Goal: Task Accomplishment & Management: Manage account settings

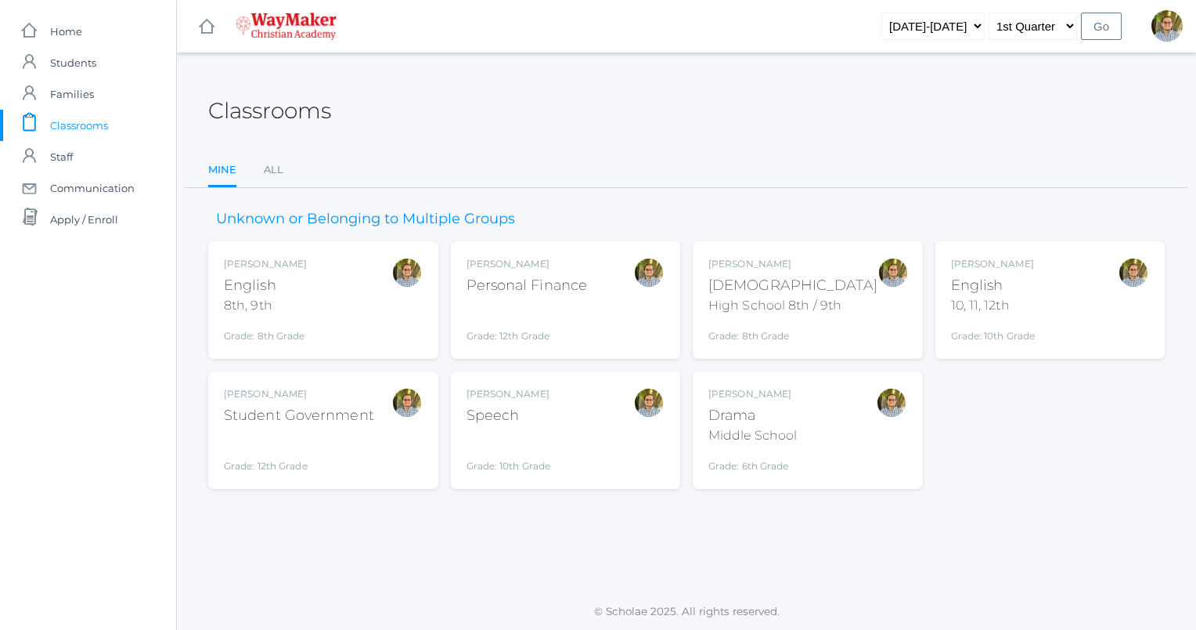
click at [1046, 309] on div "Kylen Braileanu English 10, 11, 12th Grade: 10th Grade HSENGLISH" at bounding box center [1050, 300] width 199 height 86
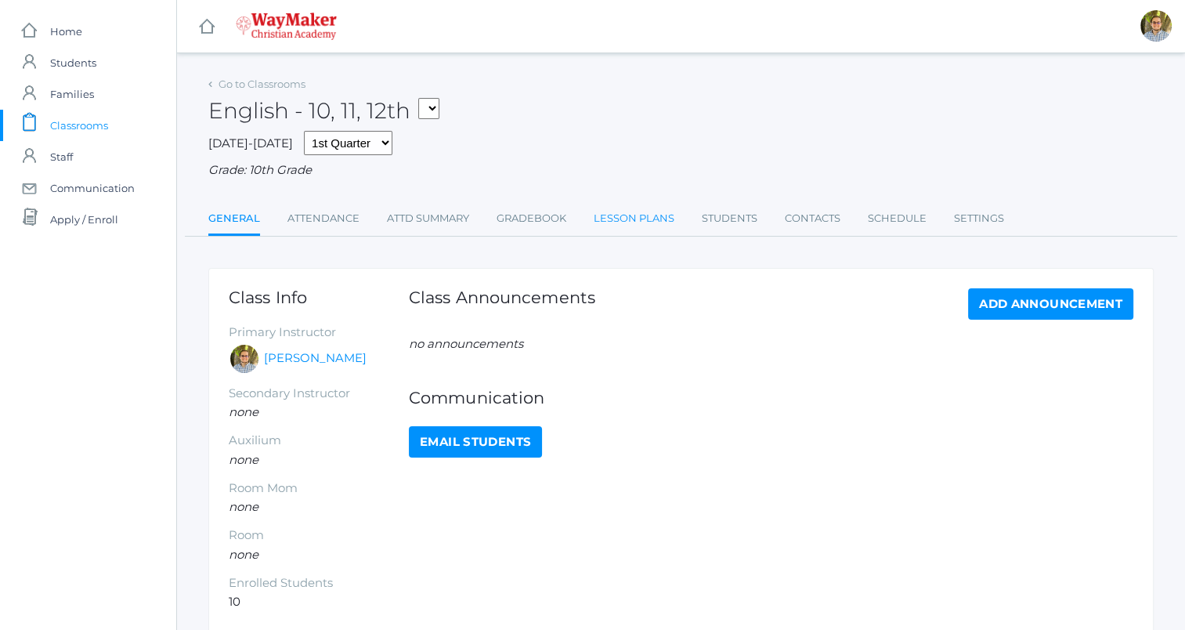
click at [633, 222] on link "Lesson Plans" at bounding box center [634, 218] width 81 height 31
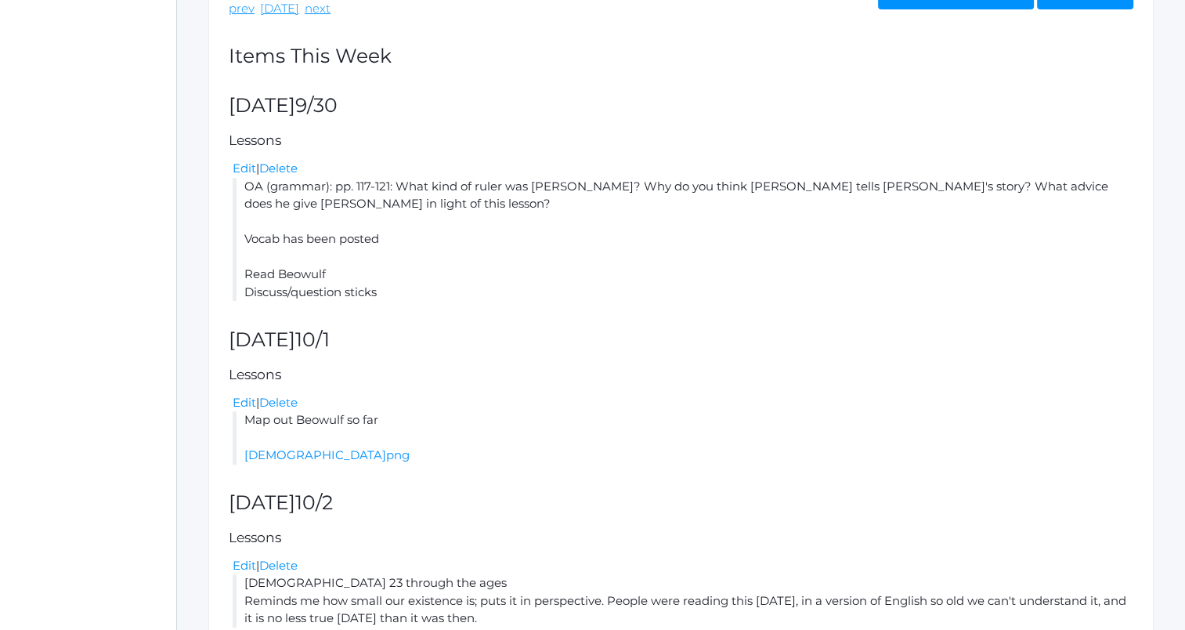
scroll to position [397, 0]
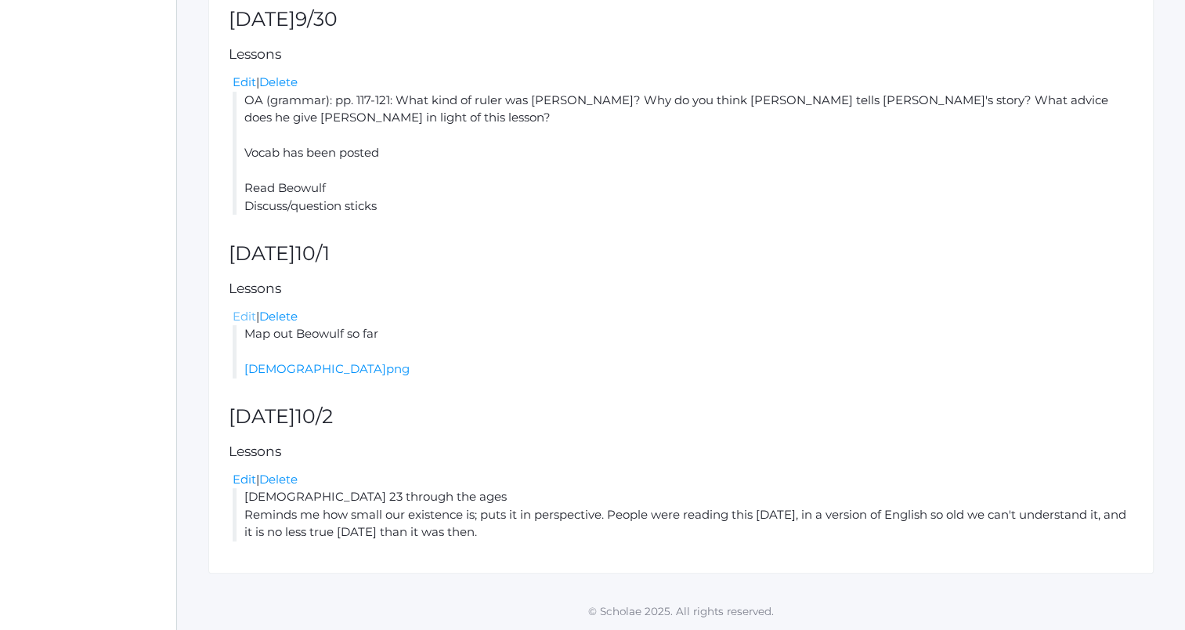
click at [241, 316] on link "Edit" at bounding box center [244, 316] width 23 height 15
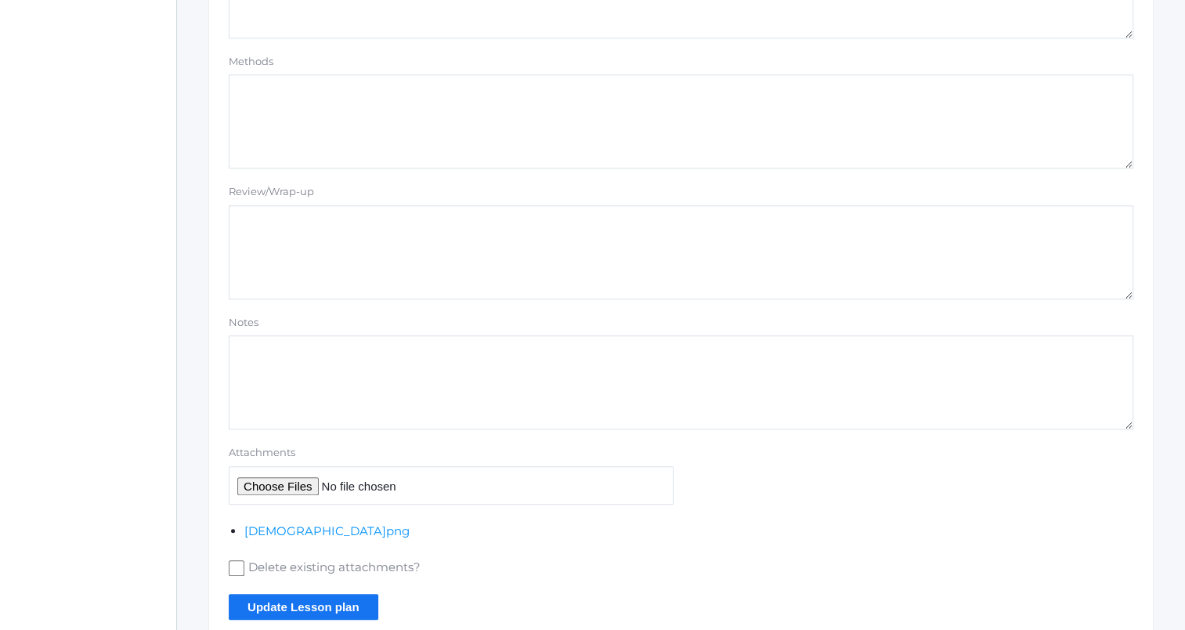
scroll to position [1397, 0]
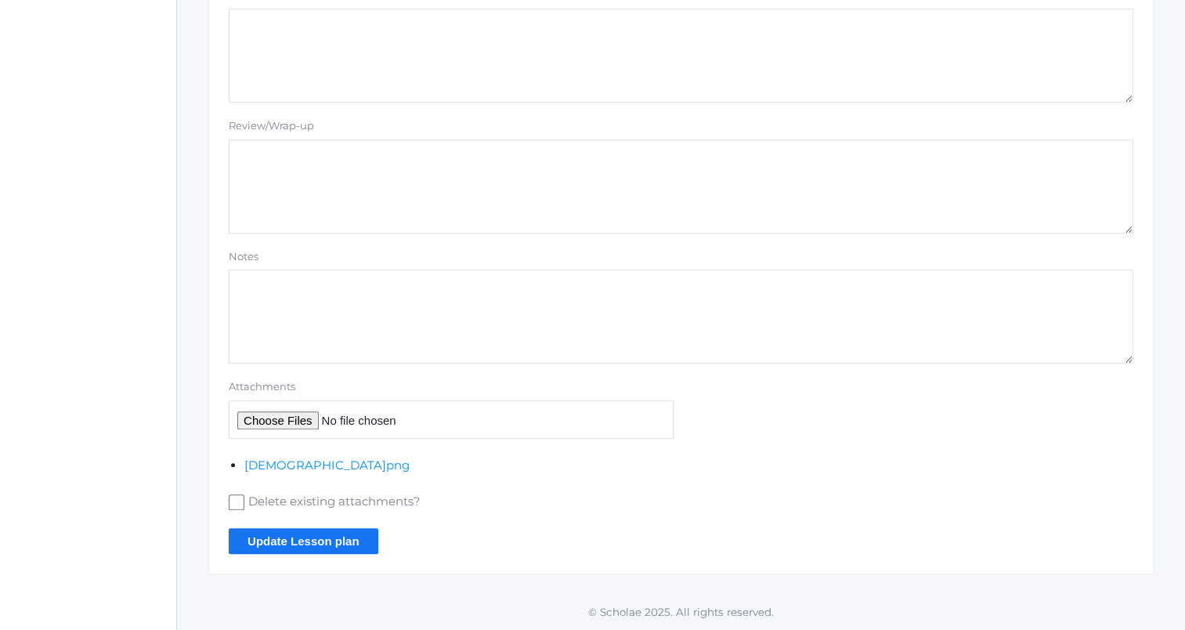
click at [292, 495] on span "Delete existing attachments?" at bounding box center [332, 503] width 176 height 20
click at [244, 495] on input "Delete existing attachments?" at bounding box center [237, 502] width 16 height 16
checkbox input "true"
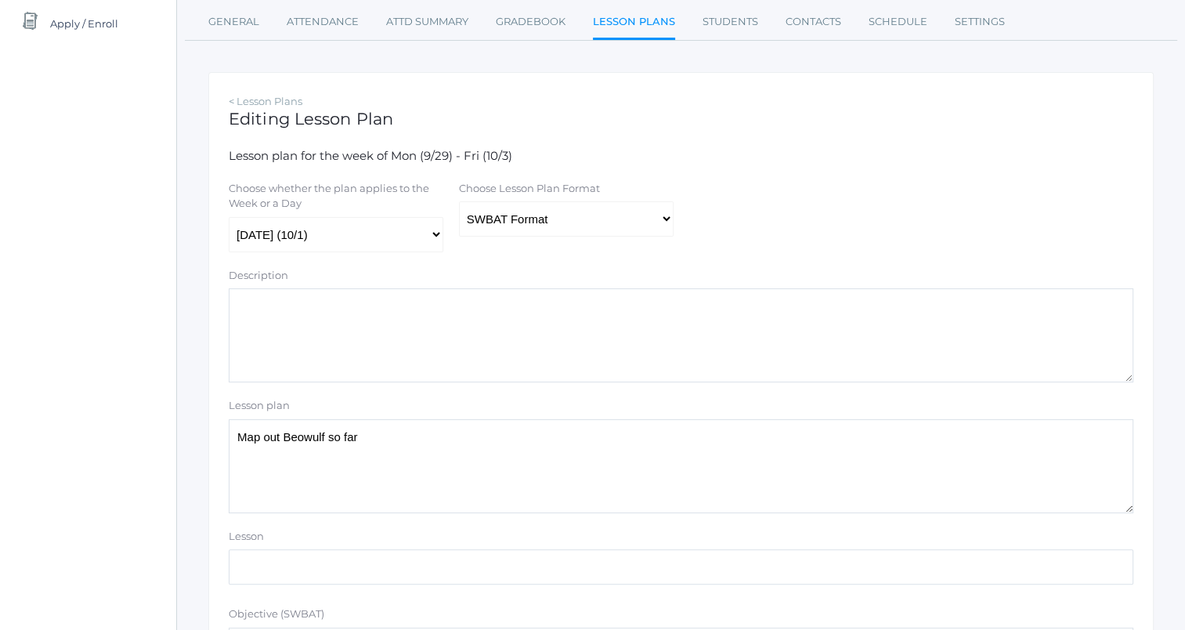
scroll to position [191, 0]
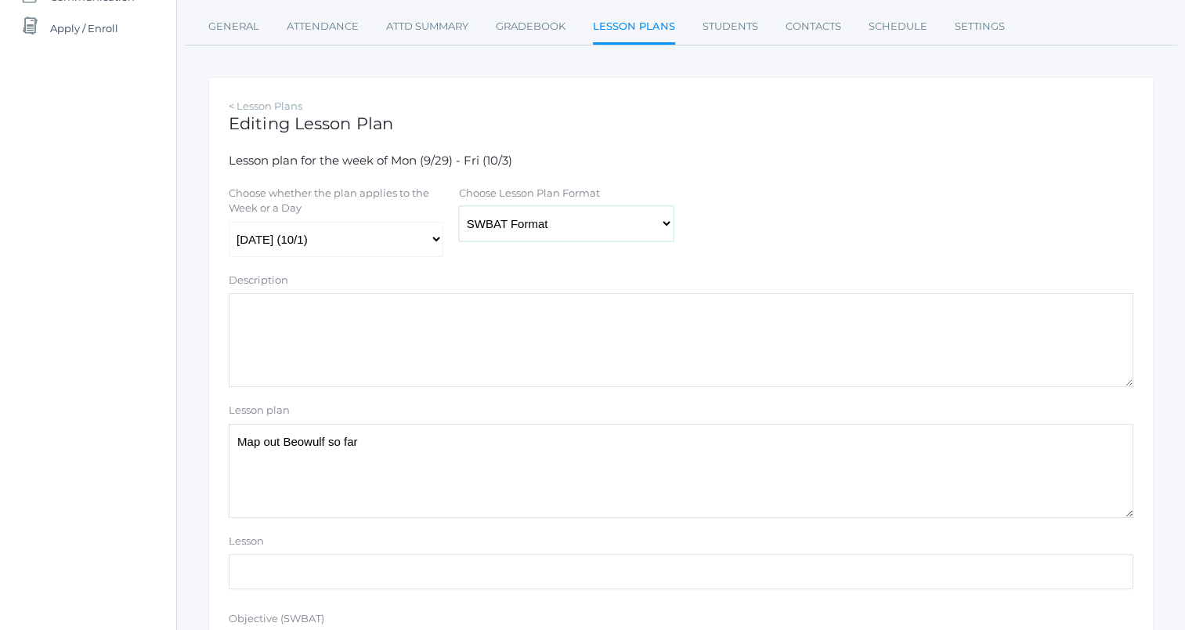
click at [577, 225] on select "Traditional Format SWBAT Format" at bounding box center [566, 223] width 215 height 35
select select "legacy"
click at [459, 207] on select "Traditional Format SWBAT Format" at bounding box center [566, 223] width 215 height 35
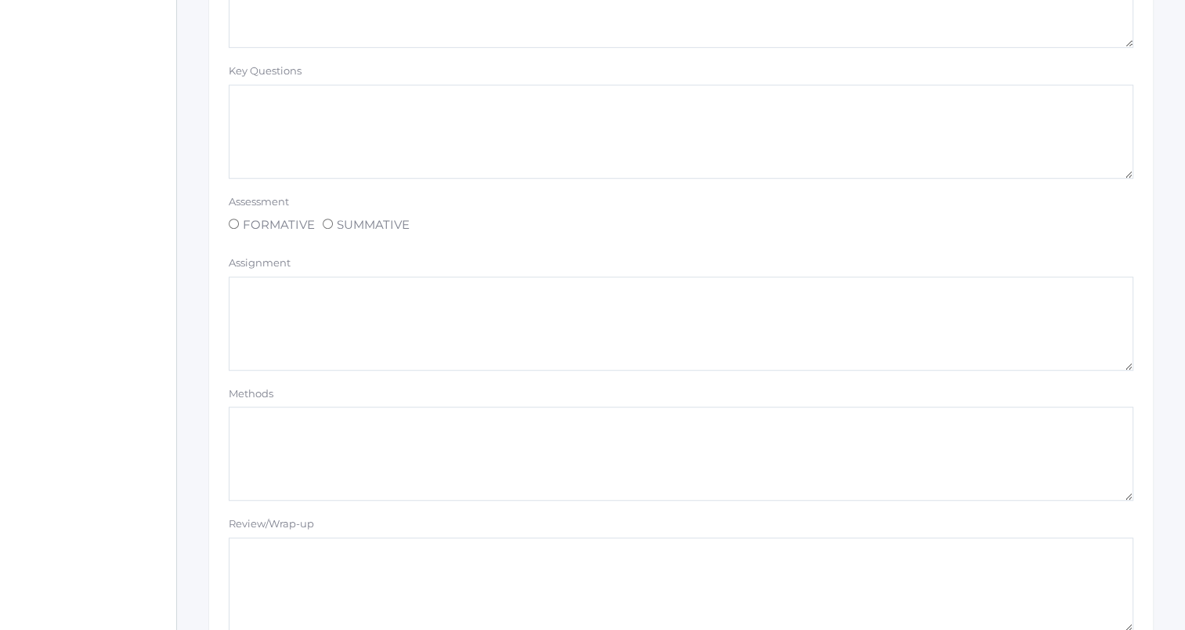
scroll to position [1397, 0]
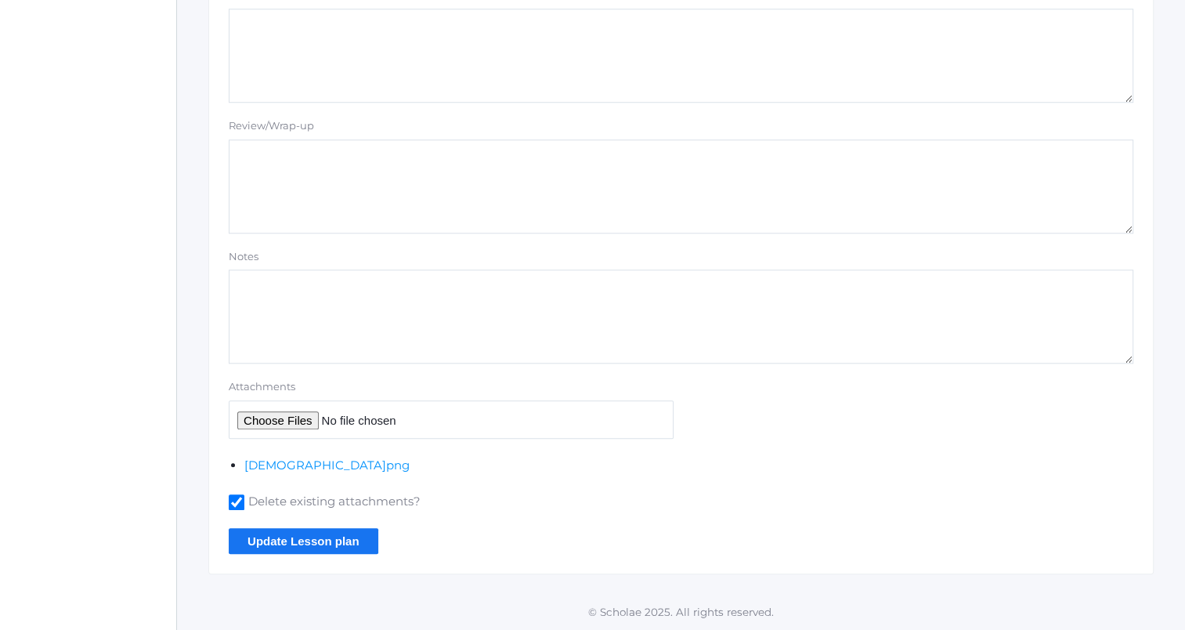
click at [348, 539] on input "Update Lesson plan" at bounding box center [304, 541] width 150 height 26
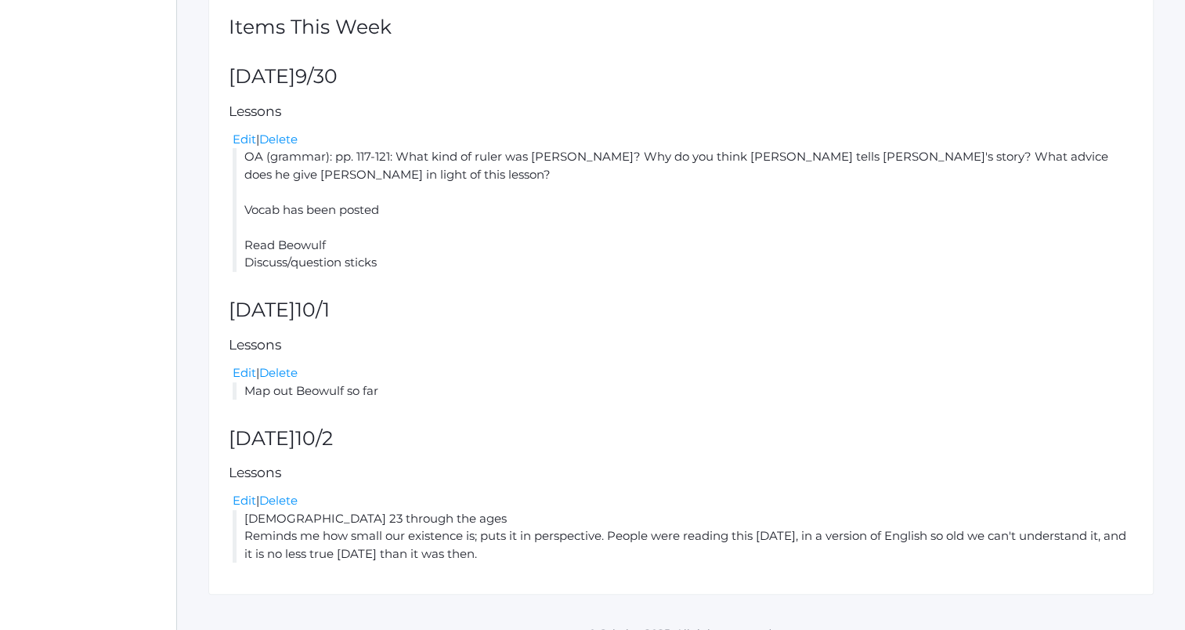
scroll to position [393, 0]
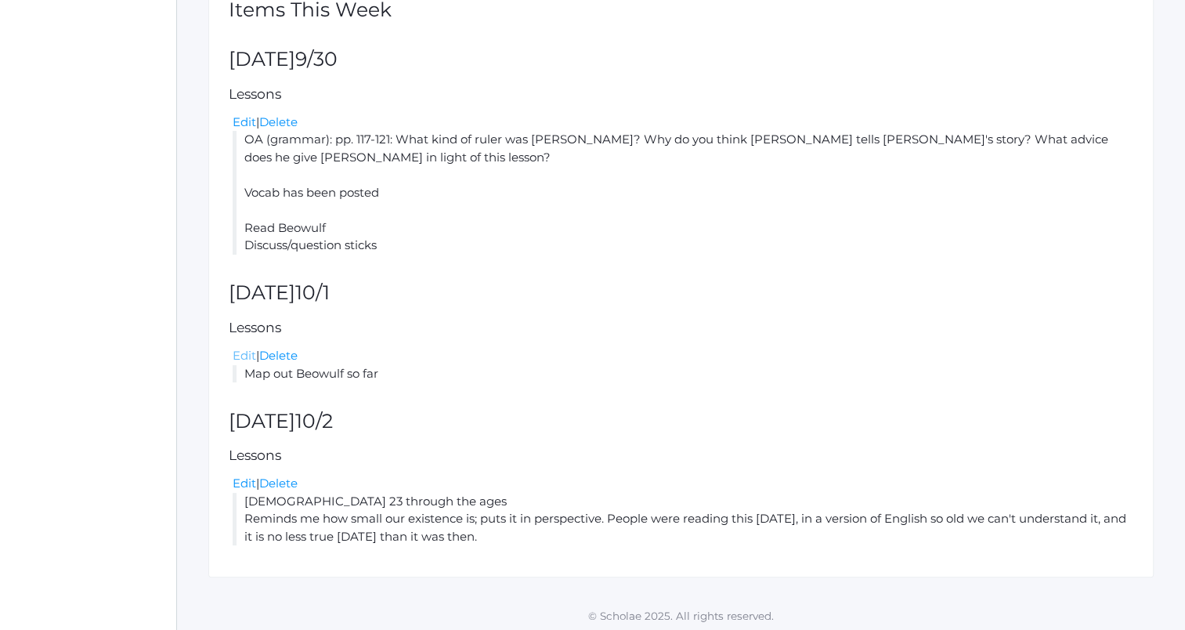
click at [251, 349] on link "Edit" at bounding box center [244, 355] width 23 height 15
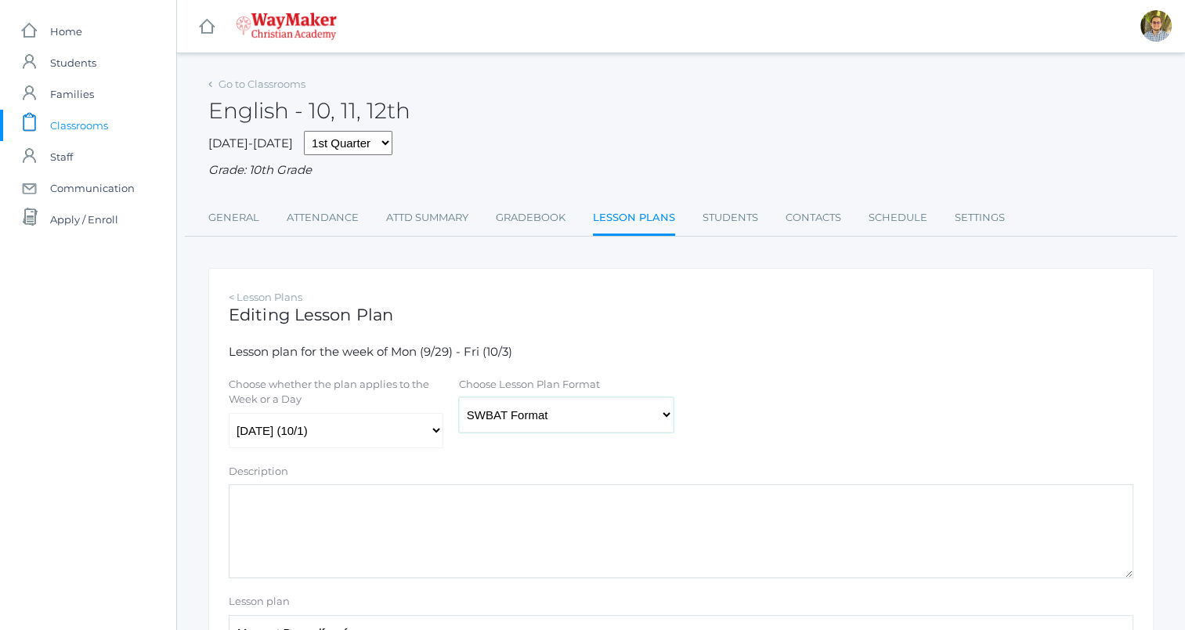
click at [544, 408] on select "Traditional Format SWBAT Format" at bounding box center [566, 414] width 215 height 35
select select "legacy"
click at [459, 398] on select "Traditional Format SWBAT Format" at bounding box center [566, 414] width 215 height 35
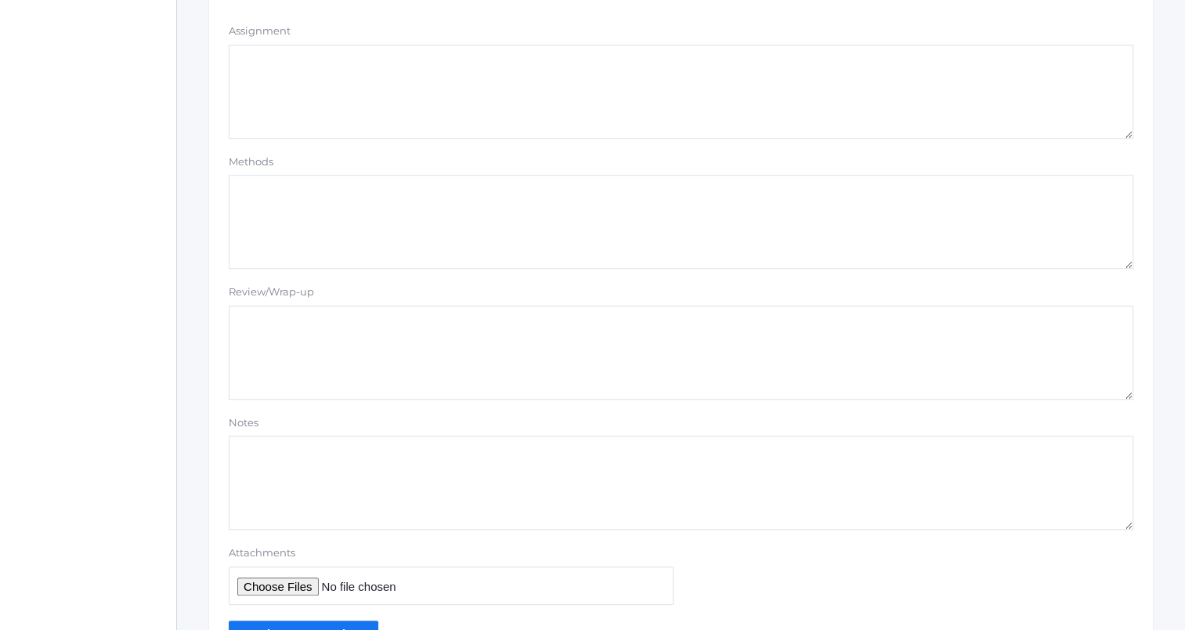
scroll to position [1324, 0]
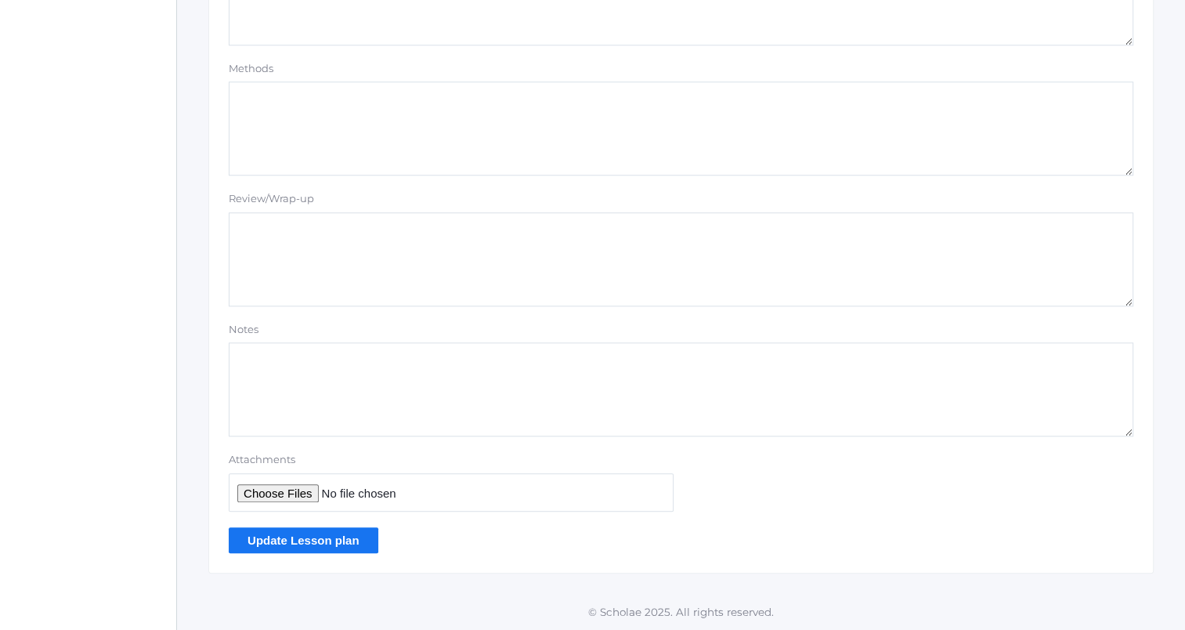
click at [283, 493] on input "Attachments" at bounding box center [451, 492] width 445 height 38
type input "C:\fakepath\Beowulf 5 events.docx"
click at [363, 529] on input "Update Lesson plan" at bounding box center [304, 540] width 150 height 26
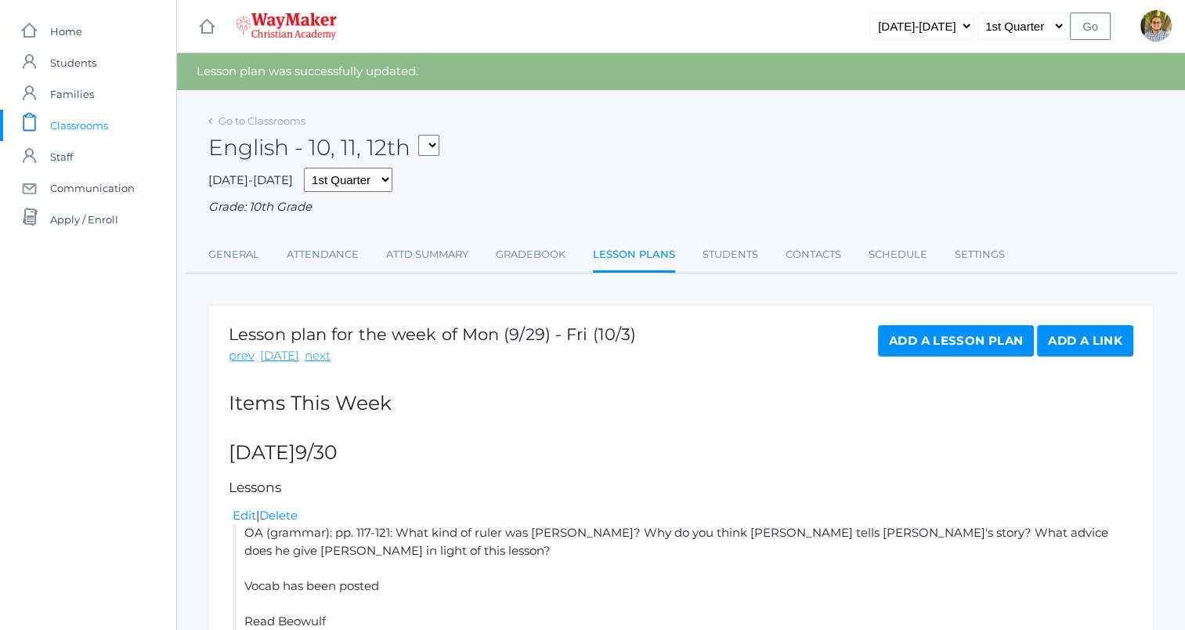
click at [91, 125] on span "Classrooms" at bounding box center [79, 125] width 58 height 31
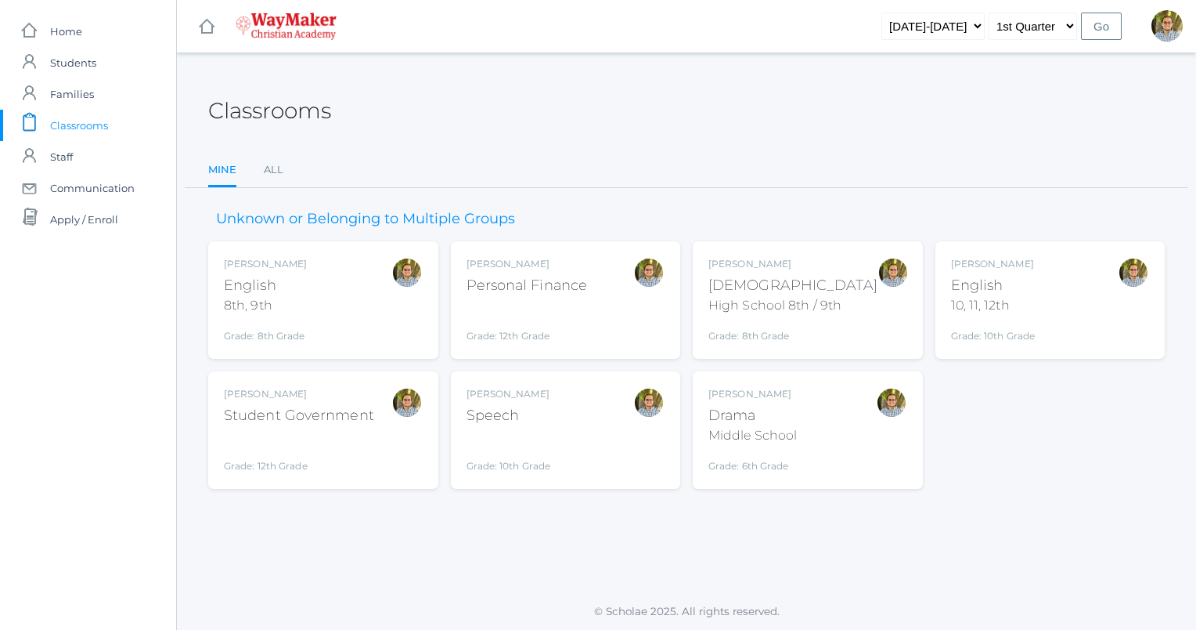
click at [381, 305] on div "Kylen Braileanu English 8th, 9th Grade: 8th Grade 08ENGLISH" at bounding box center [323, 300] width 199 height 86
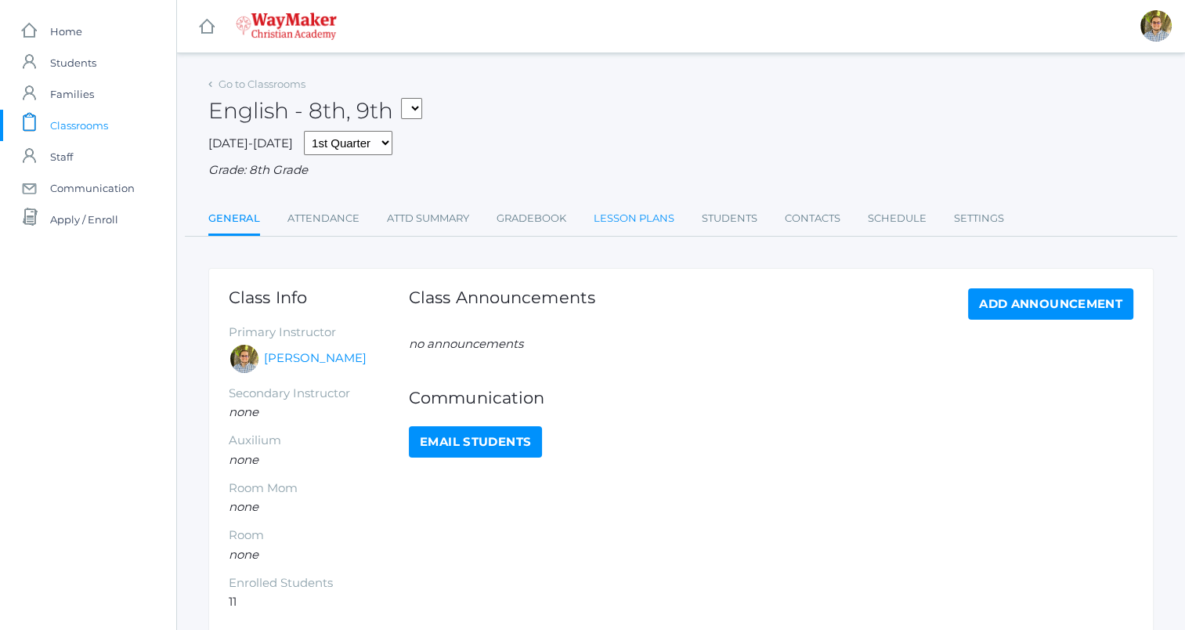
click at [608, 212] on link "Lesson Plans" at bounding box center [634, 218] width 81 height 31
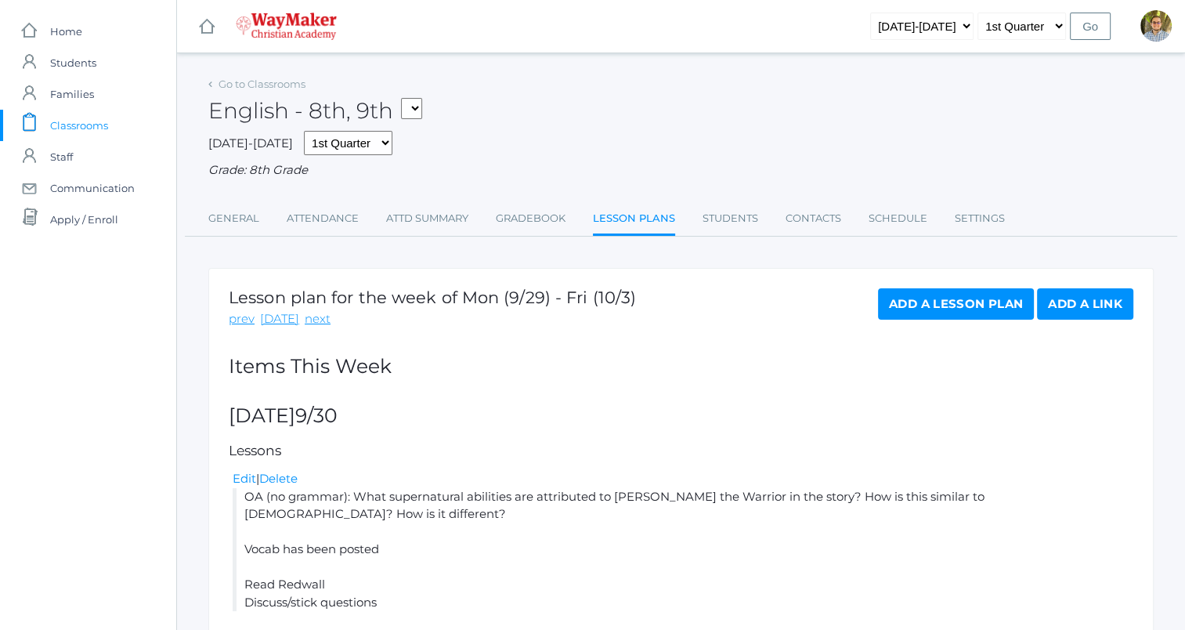
scroll to position [53, 0]
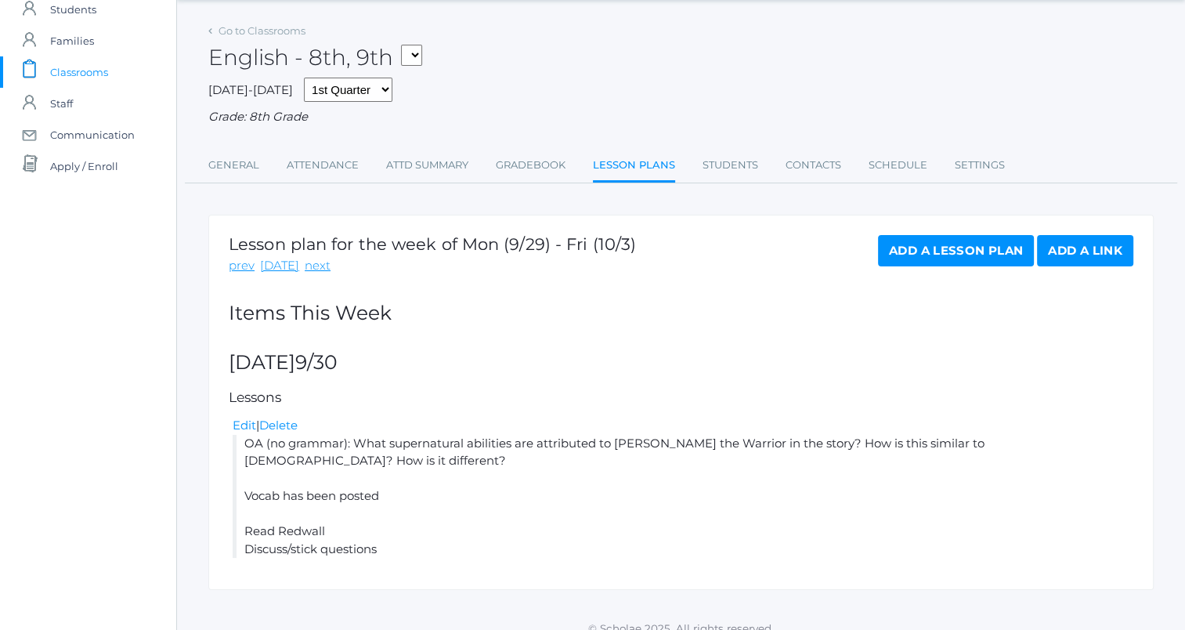
click at [949, 256] on link "Add a Lesson Plan" at bounding box center [956, 250] width 156 height 31
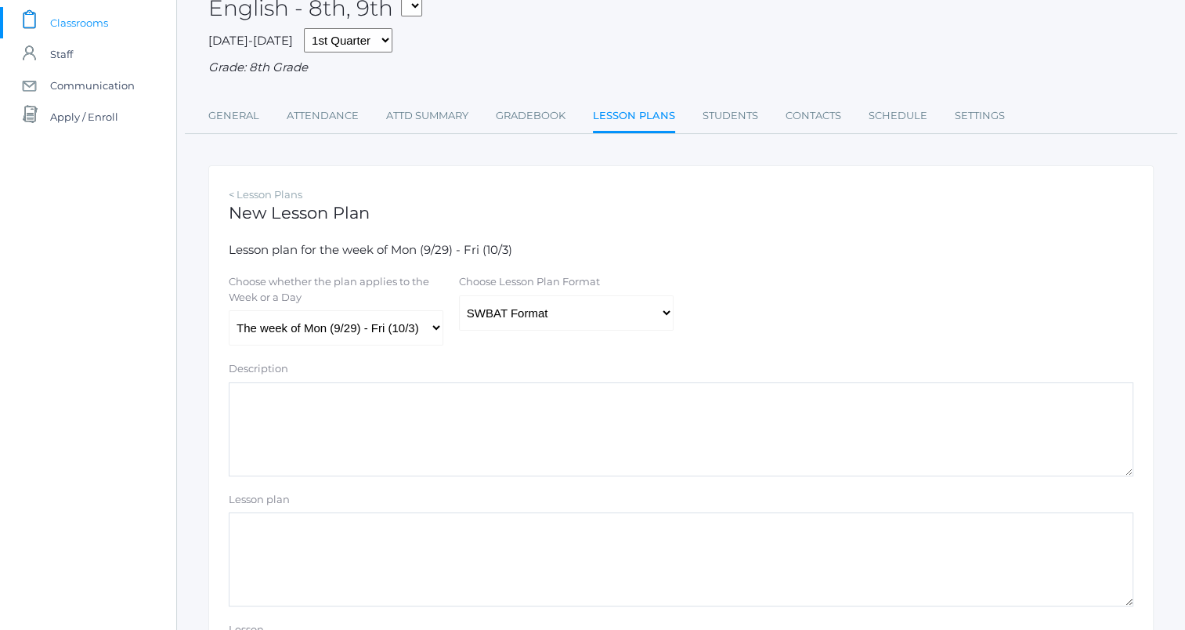
scroll to position [115, 0]
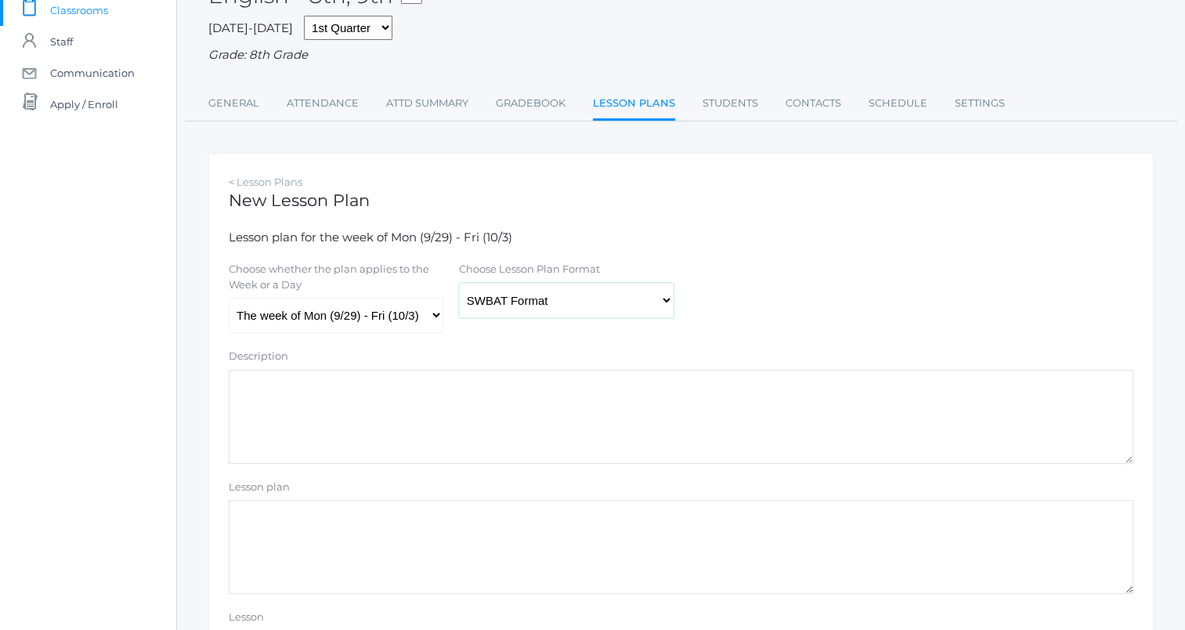
click at [614, 294] on select "Traditional Format SWBAT Format" at bounding box center [566, 300] width 215 height 35
select select "legacy"
click at [459, 283] on select "Traditional Format SWBAT Format" at bounding box center [566, 300] width 215 height 35
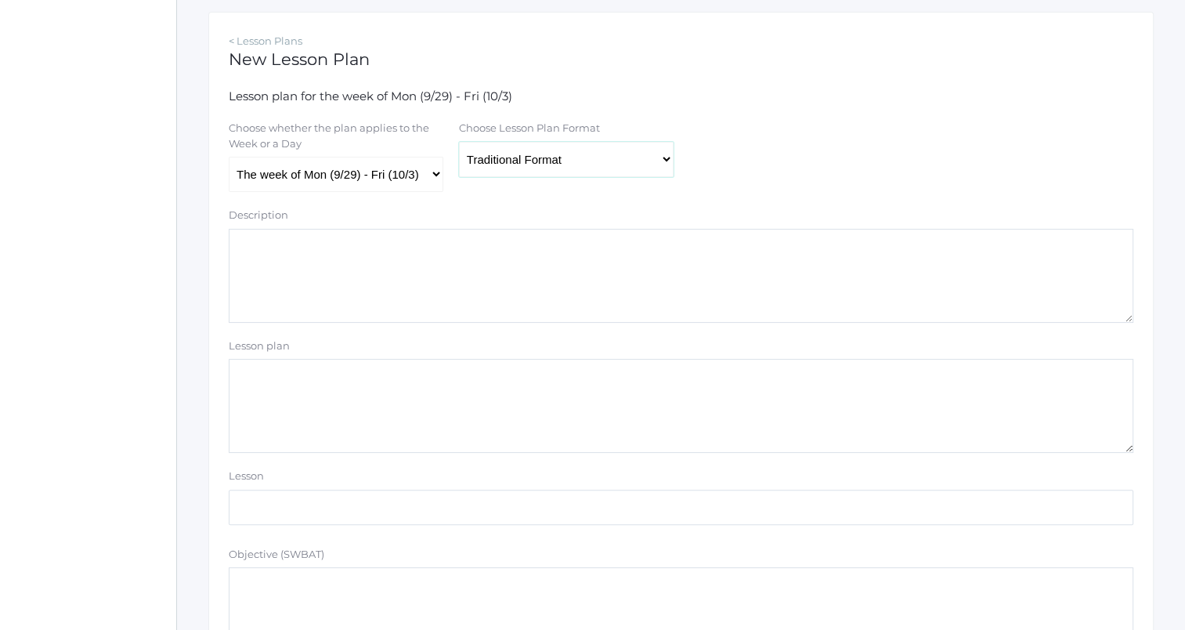
scroll to position [288, 0]
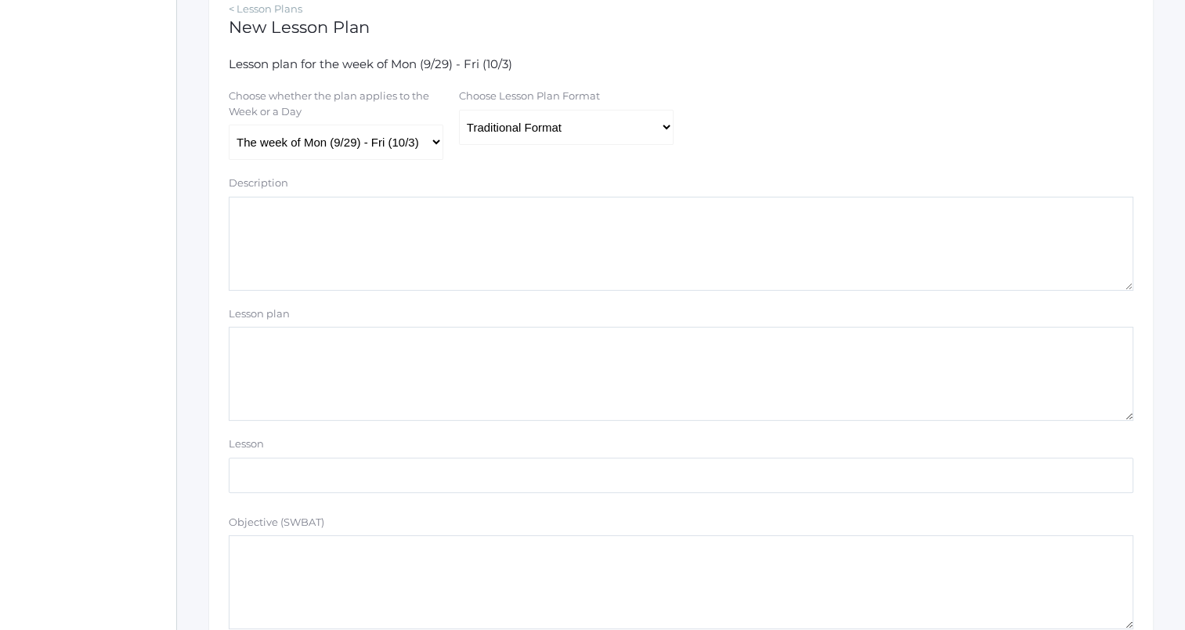
click at [658, 359] on textarea "Lesson plan" at bounding box center [681, 374] width 904 height 94
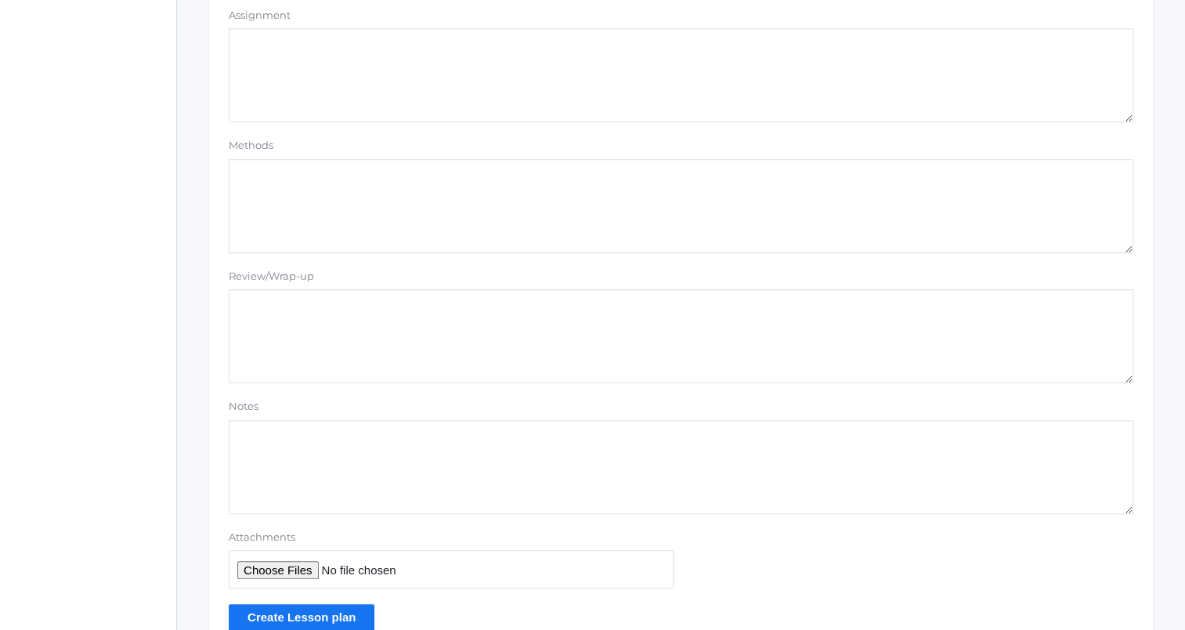
scroll to position [1324, 0]
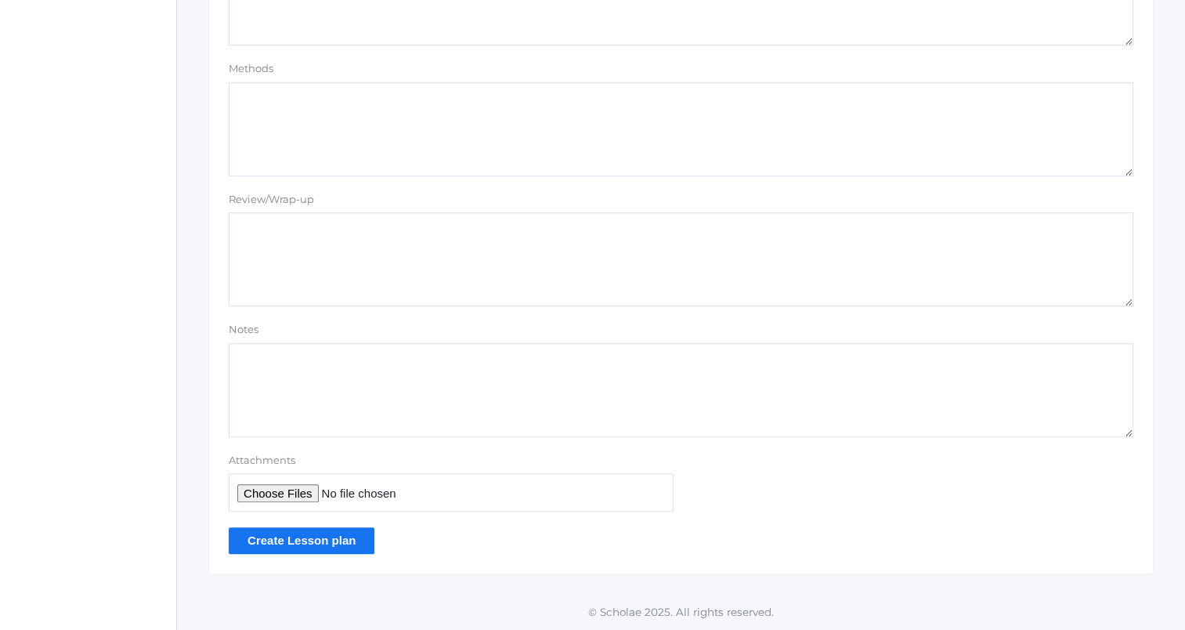
type textarea "OA (grammar): What stood out to you in yesterday's reading/discussion? Why? 4-6…"
click at [335, 542] on input "Create Lesson plan" at bounding box center [302, 540] width 146 height 26
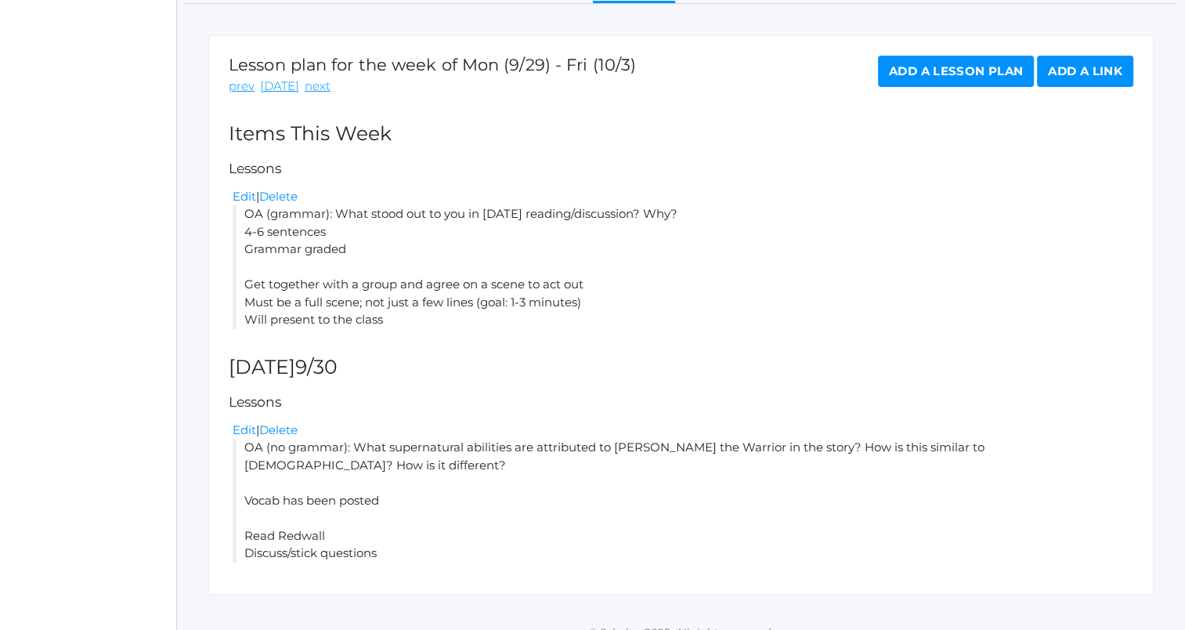
scroll to position [273, 0]
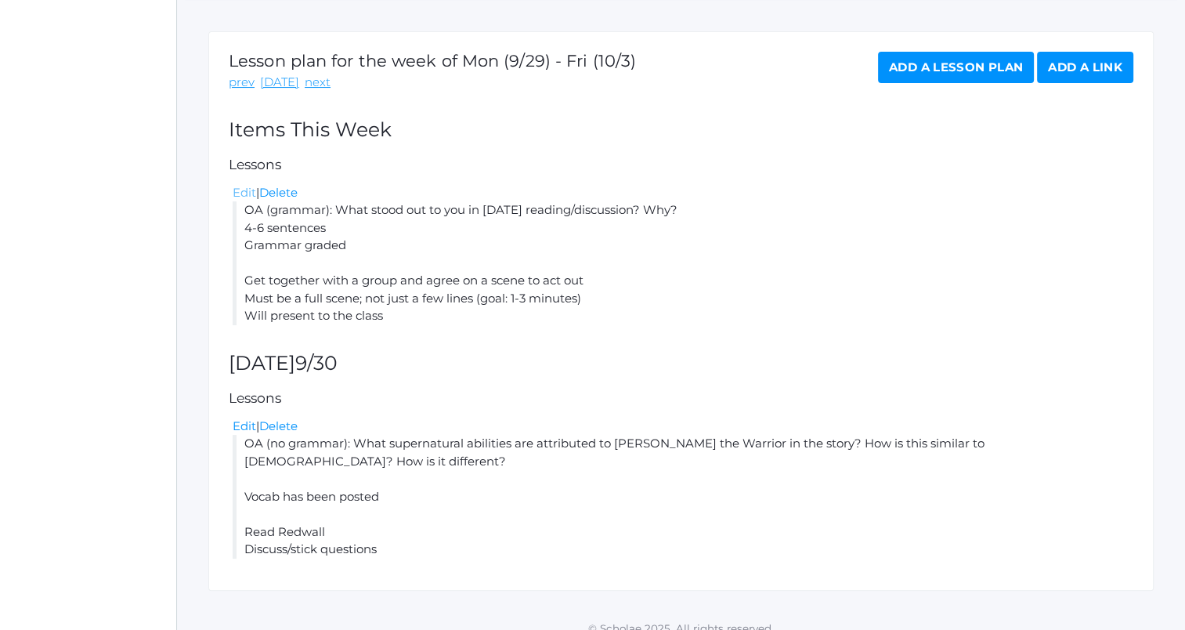
click at [240, 195] on link "Edit" at bounding box center [244, 192] width 23 height 15
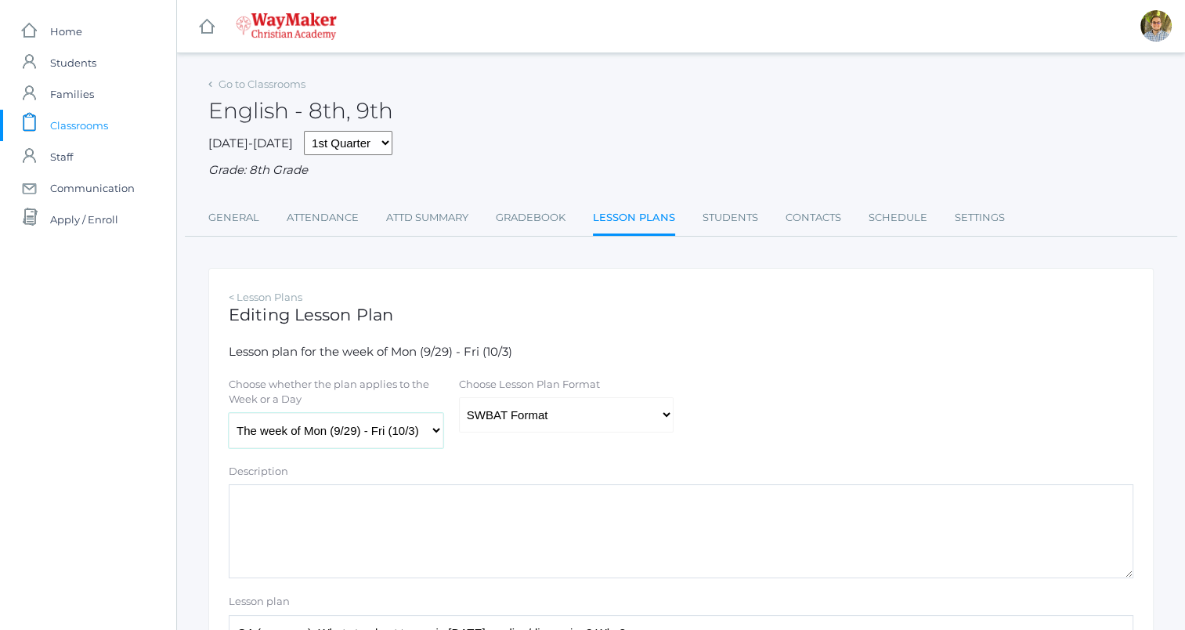
click at [311, 436] on select "The week of Mon (9/29) - Fri (10/3) Monday (9/29) Tuesday (9/30) Wednesday (10/…" at bounding box center [336, 430] width 215 height 35
select select "2025-10-01"
click at [229, 413] on select "The week of Mon (9/29) - Fri (10/3) Monday (9/29) Tuesday (9/30) Wednesday (10/…" at bounding box center [336, 430] width 215 height 35
click at [514, 410] on select "Traditional Format SWBAT Format" at bounding box center [566, 414] width 215 height 35
select select "legacy"
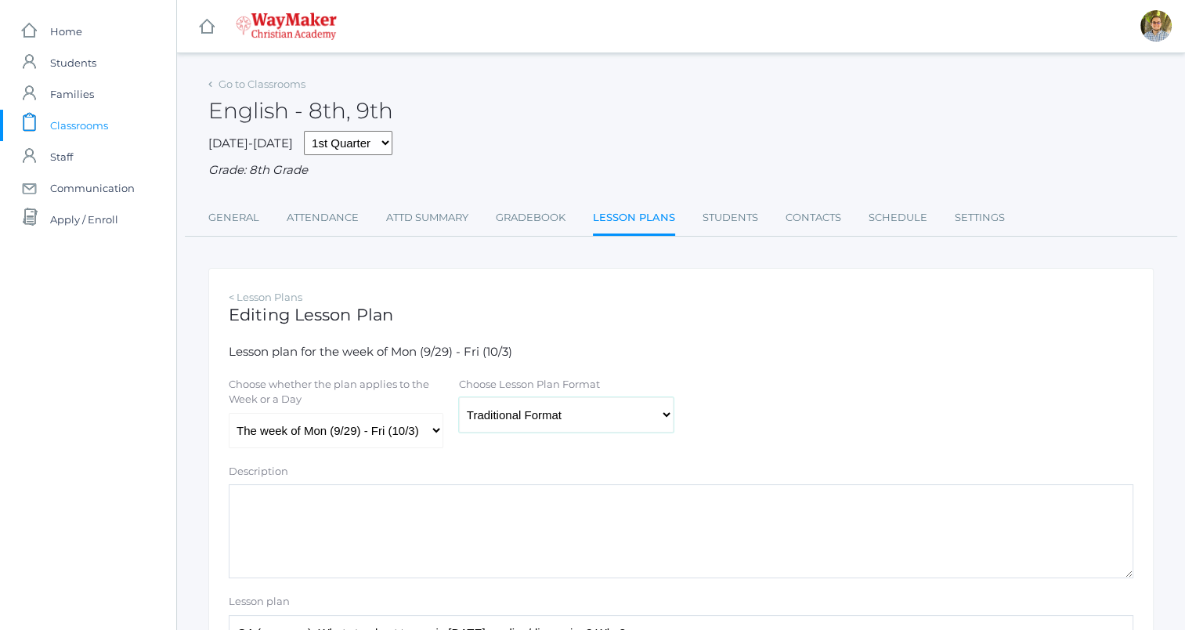
click at [459, 398] on select "Traditional Format SWBAT Format" at bounding box center [566, 414] width 215 height 35
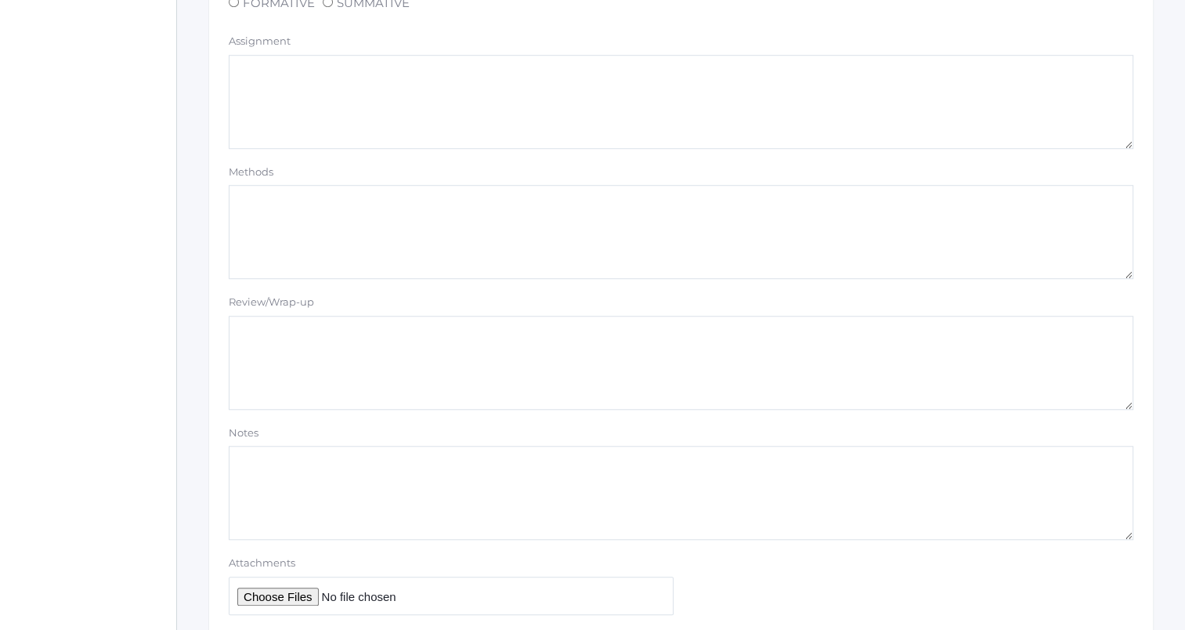
scroll to position [1324, 0]
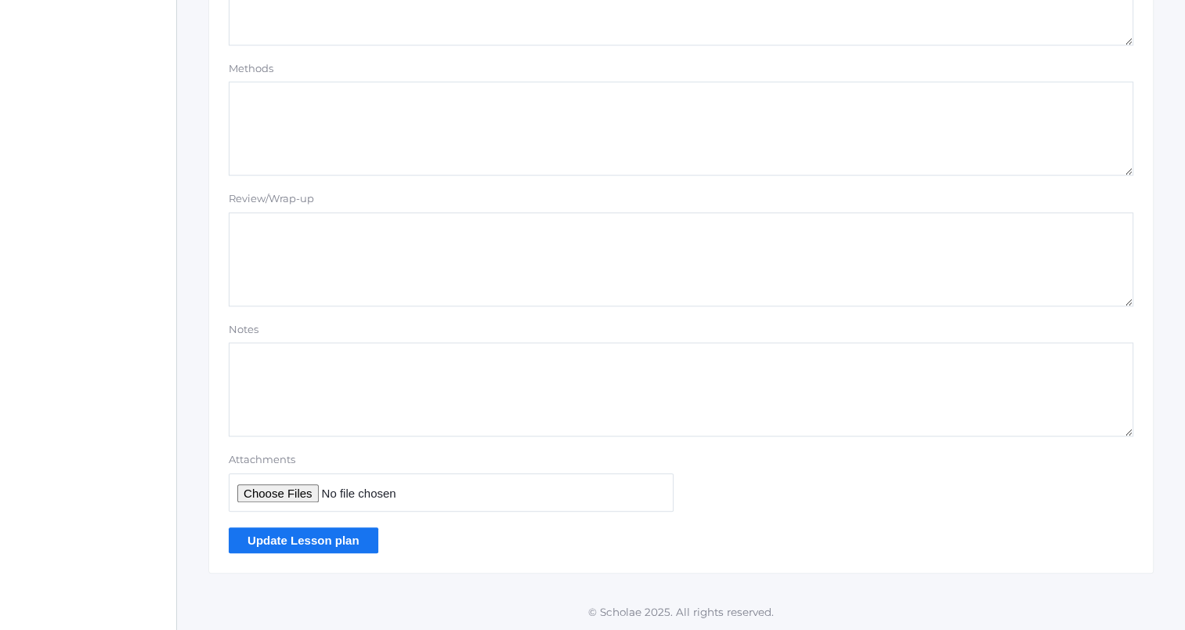
click at [327, 547] on input "Update Lesson plan" at bounding box center [304, 540] width 150 height 26
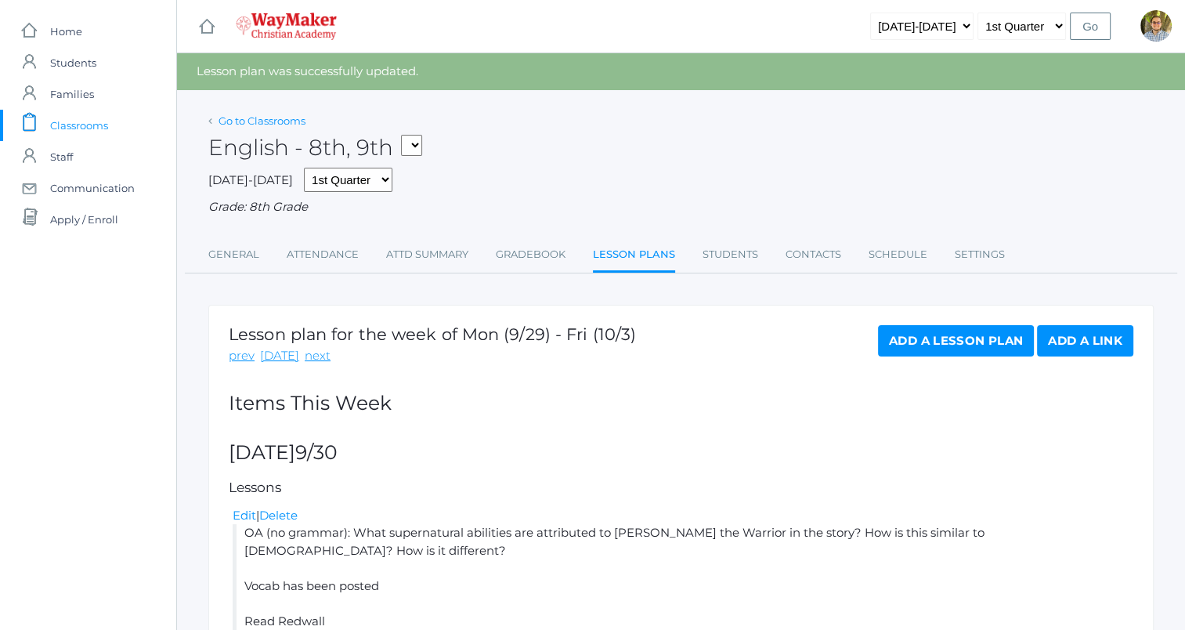
click at [295, 126] on link "Go to Classrooms" at bounding box center [261, 120] width 87 height 13
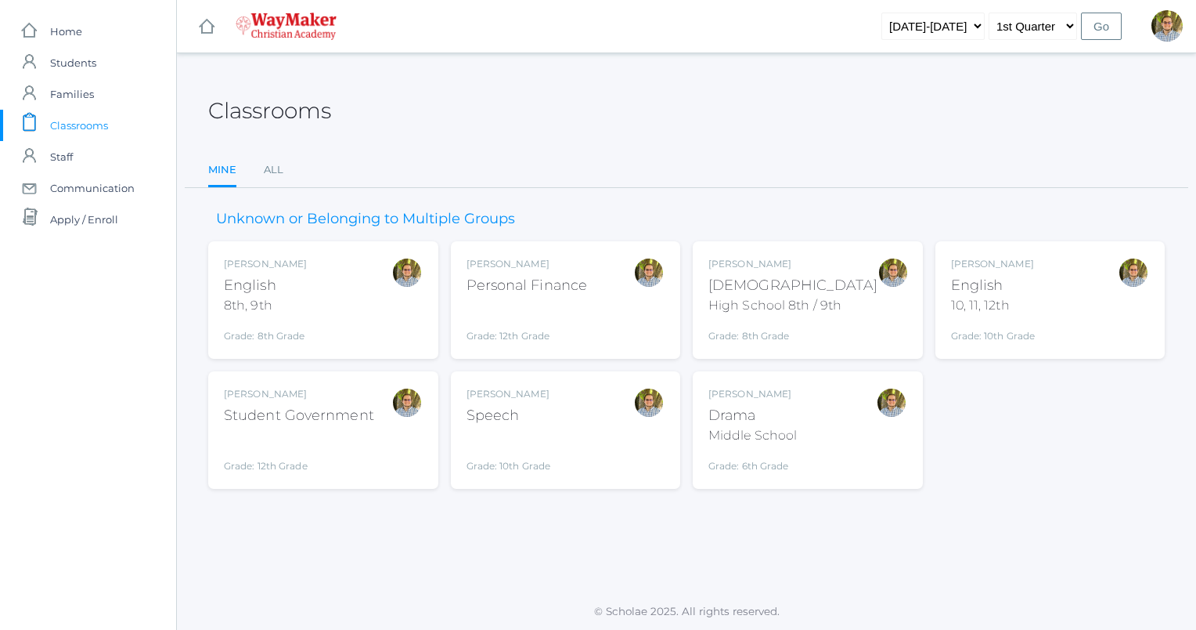
click at [1089, 318] on div "[PERSON_NAME] English 10, 11, 12th Grade: 10th Grade HSENGLISH" at bounding box center [1050, 300] width 199 height 86
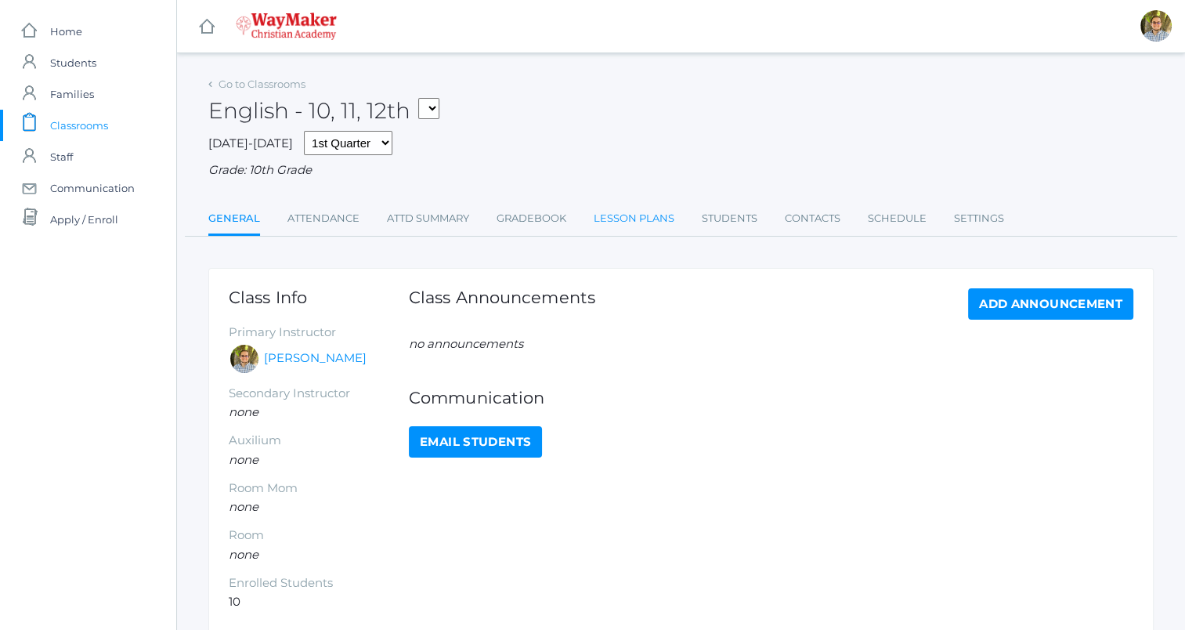
click at [633, 226] on link "Lesson Plans" at bounding box center [634, 218] width 81 height 31
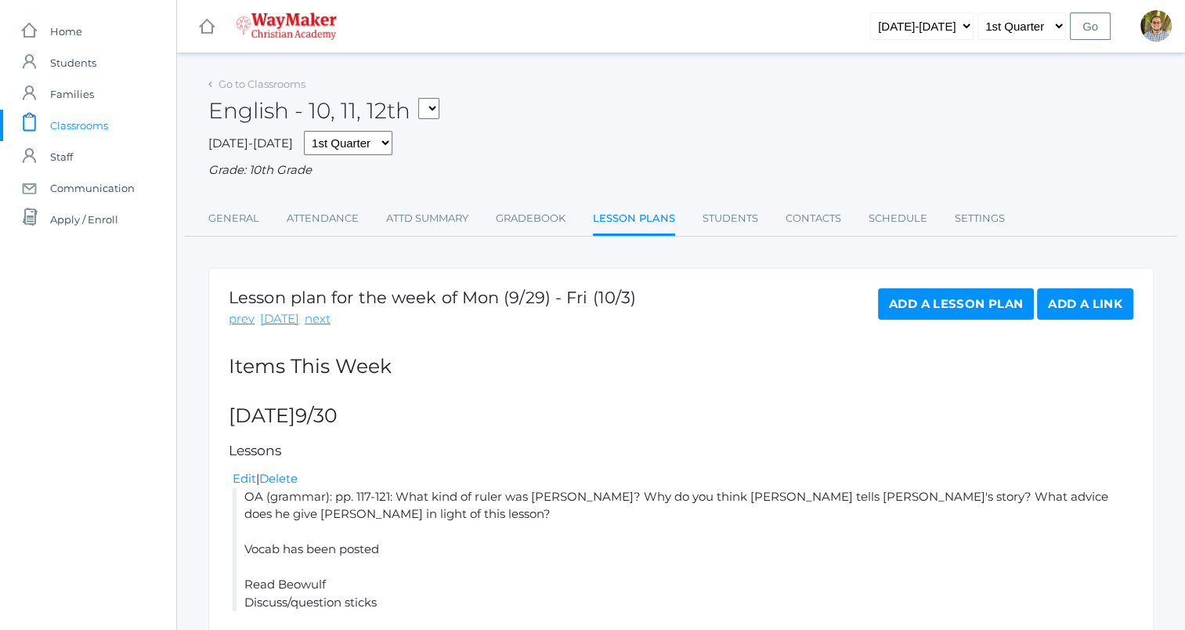
click at [99, 121] on span "Classrooms" at bounding box center [79, 125] width 58 height 31
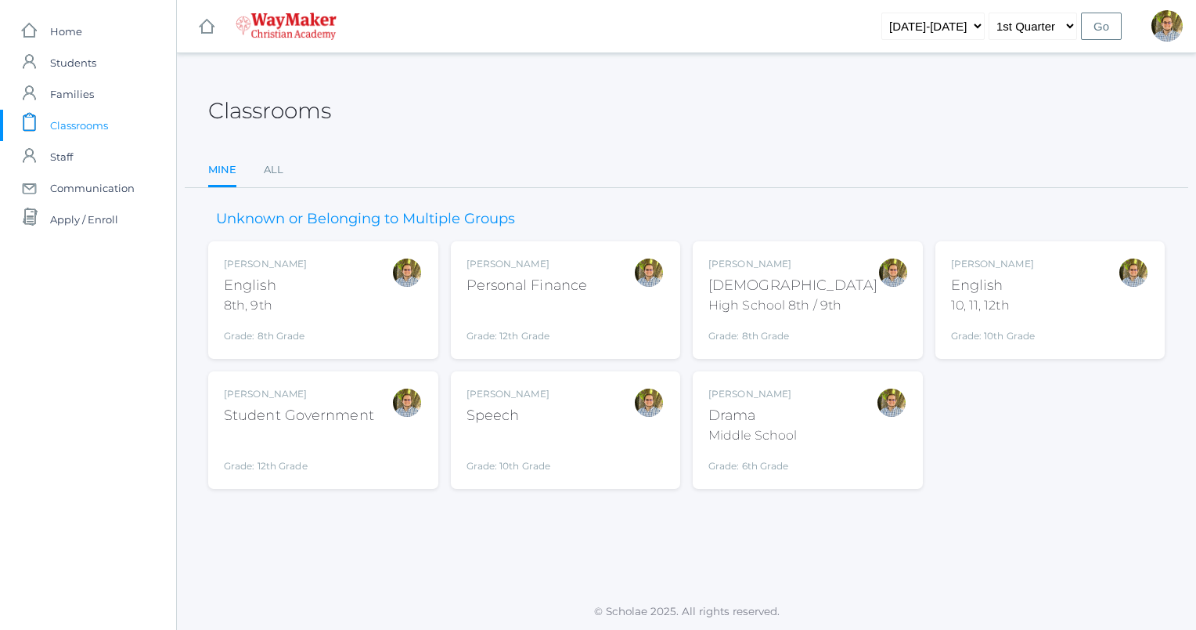
click at [603, 457] on div "Kylen Braileanu Speech Grade: 10th Grade SPEECH" at bounding box center [566, 430] width 199 height 86
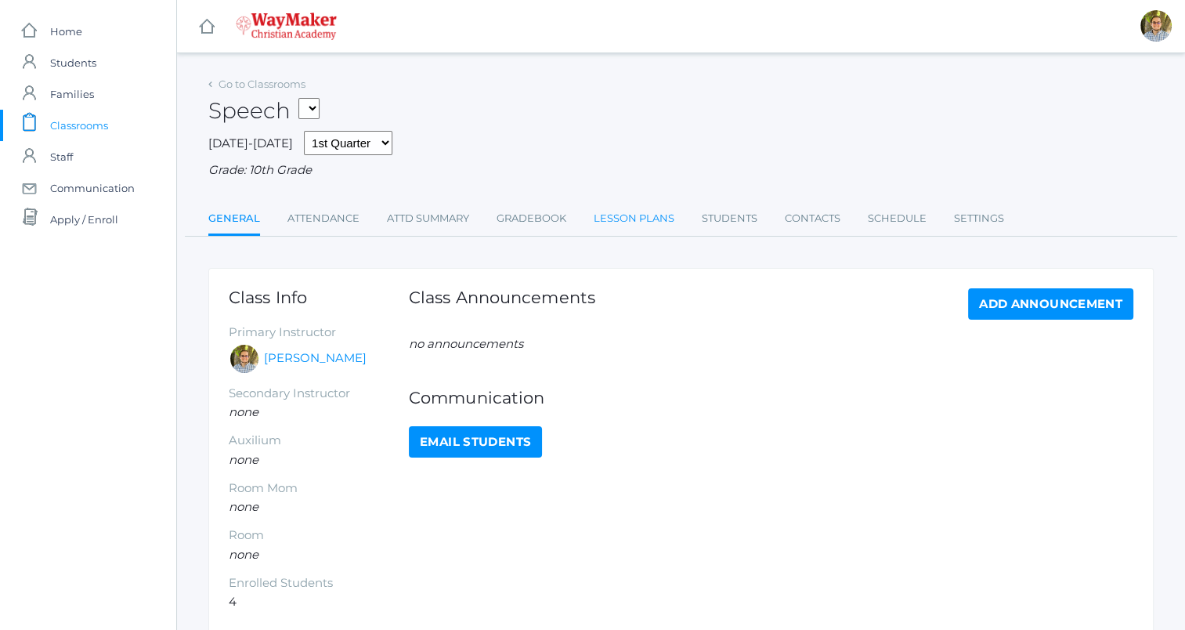
click at [623, 232] on link "Lesson Plans" at bounding box center [634, 218] width 81 height 31
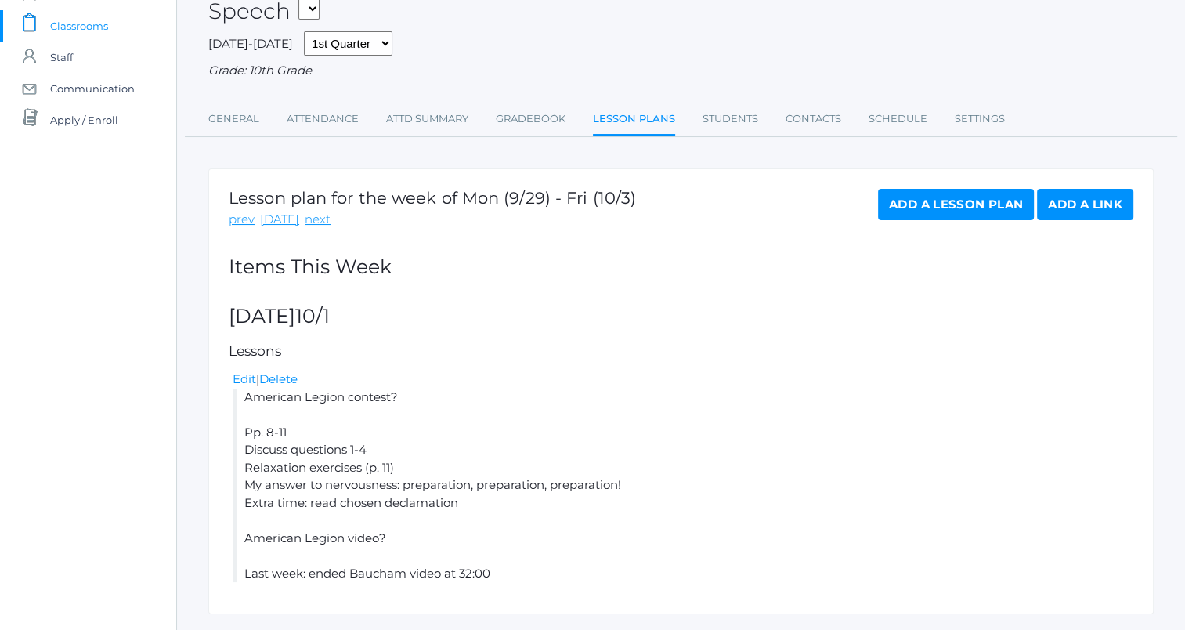
scroll to position [141, 0]
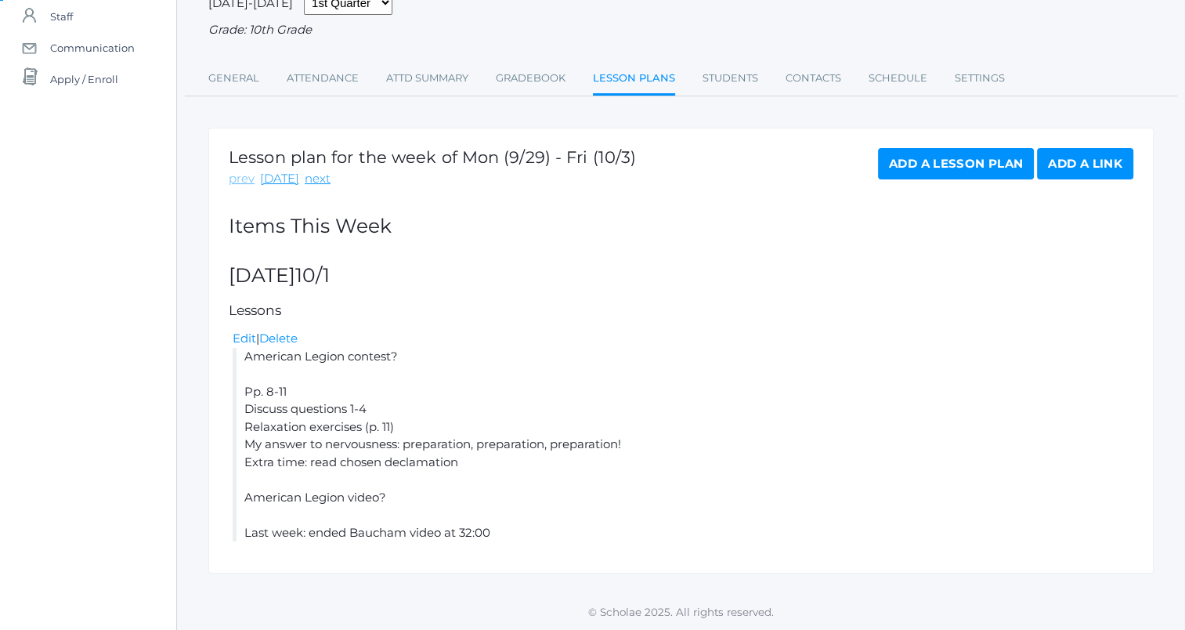
click at [242, 185] on link "prev" at bounding box center [242, 179] width 26 height 18
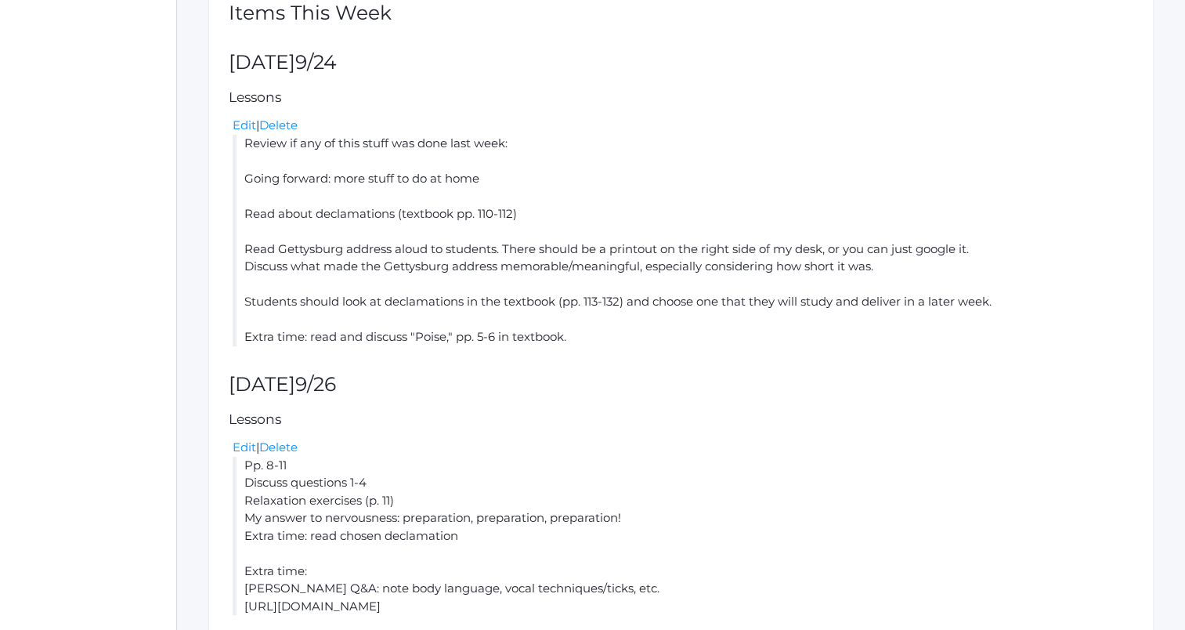
scroll to position [428, 0]
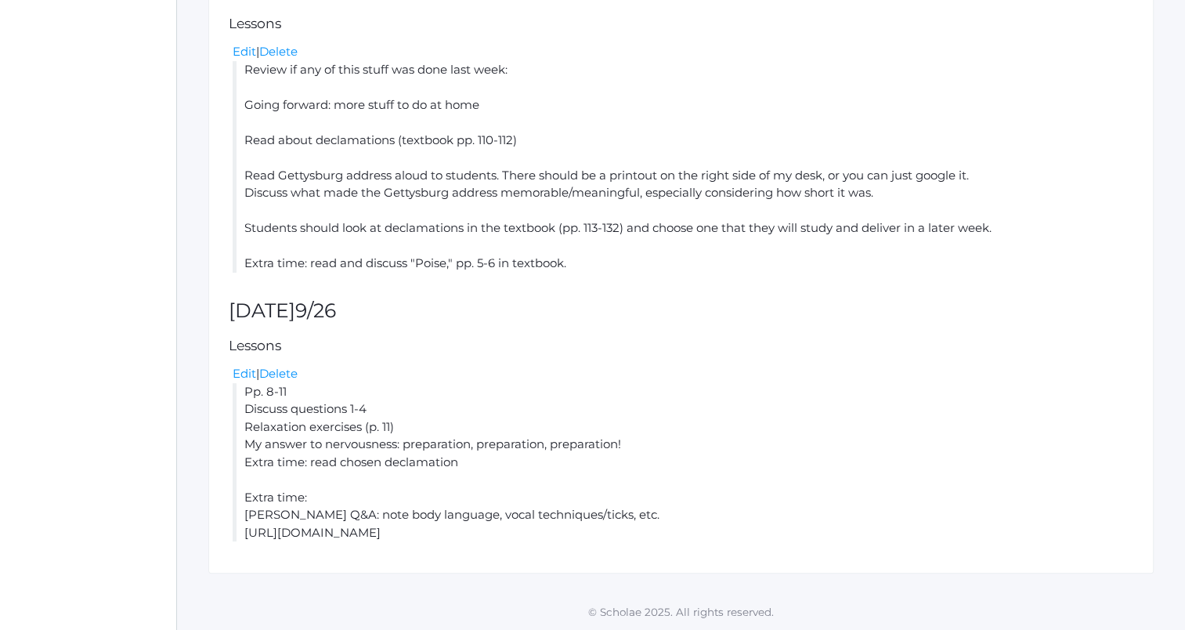
drag, startPoint x: 247, startPoint y: 532, endPoint x: 548, endPoint y: 544, distance: 301.7
click at [548, 544] on div "Lesson plan for the week of Mon (9/22) - Fri (9/26) prev today next Add a Lesso…" at bounding box center [680, 207] width 945 height 732
copy li "https://www.youtube.com/watch?v=SWinRoVDbpU"
click at [803, 536] on li "Pp. 8-11 Discuss questions 1-4 Relaxation exercises (p. 11) My answer to nervou…" at bounding box center [683, 462] width 900 height 159
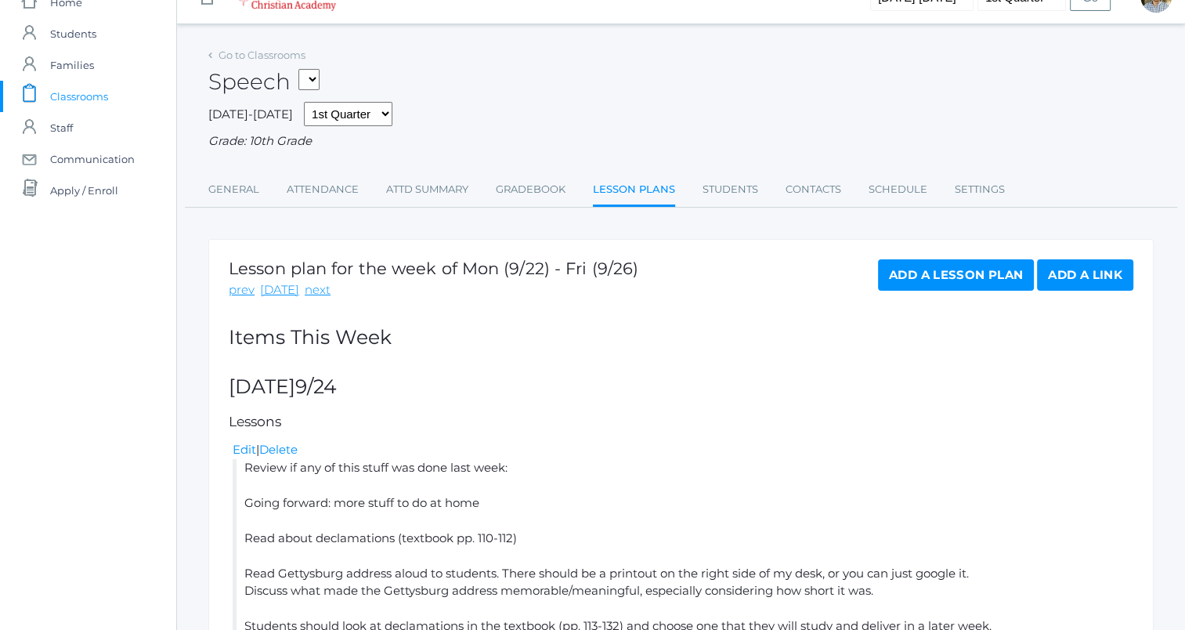
scroll to position [0, 0]
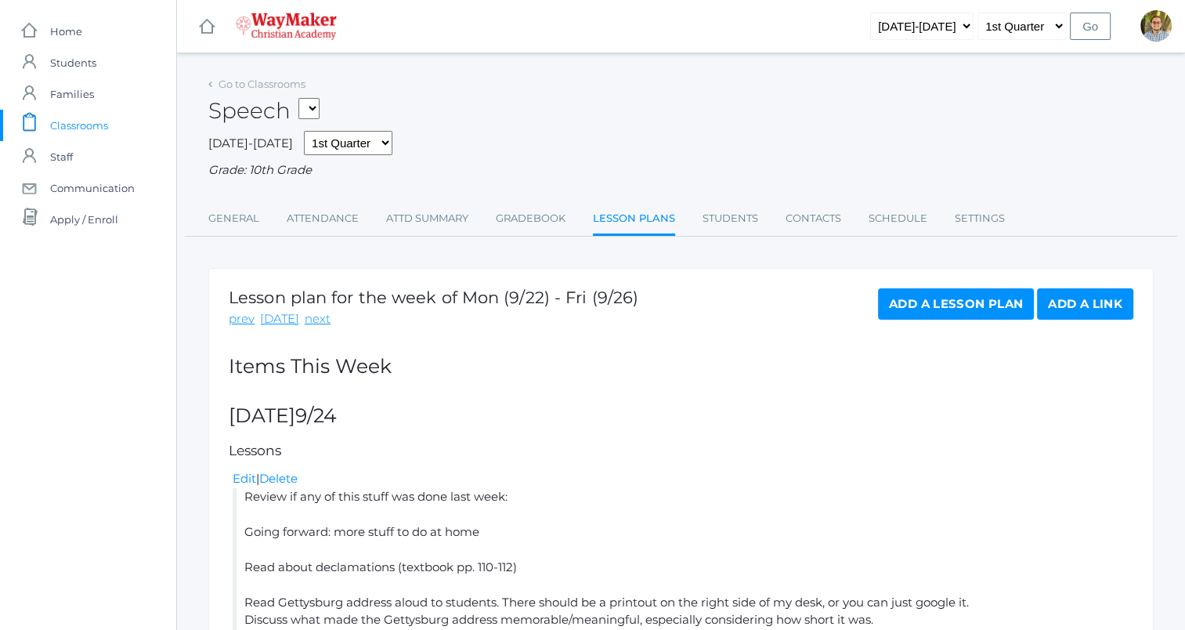
click at [304, 309] on div "Lesson plan for the week of Mon (9/22) - Fri (9/26) prev today next" at bounding box center [434, 308] width 410 height 40
click at [309, 319] on link "next" at bounding box center [318, 319] width 26 height 18
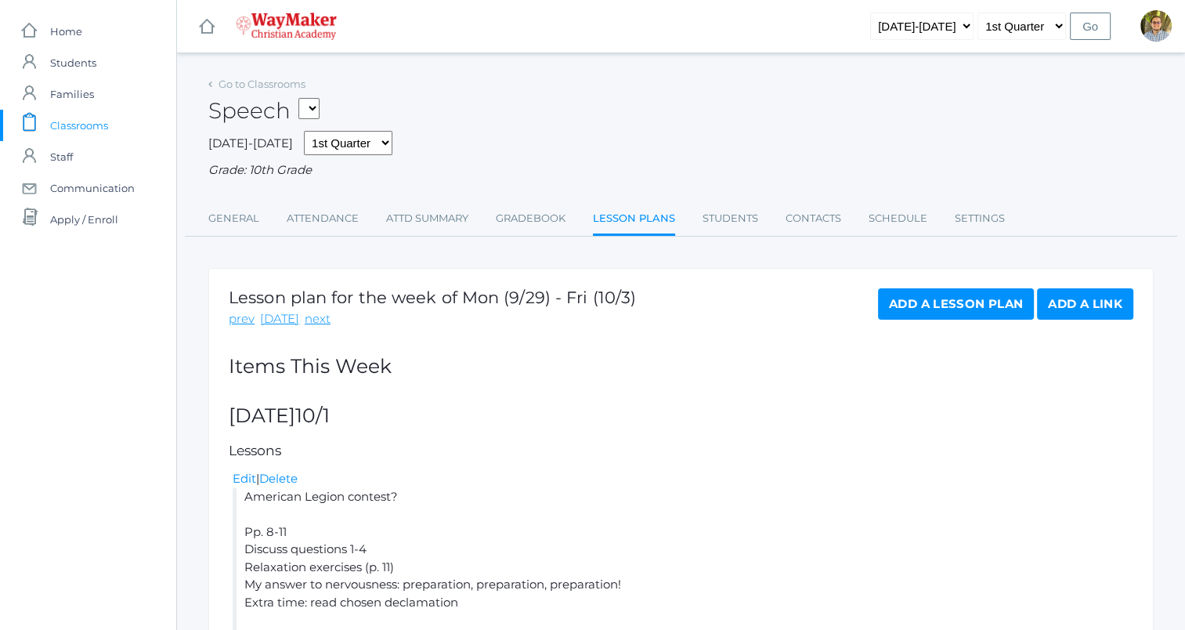
scroll to position [141, 0]
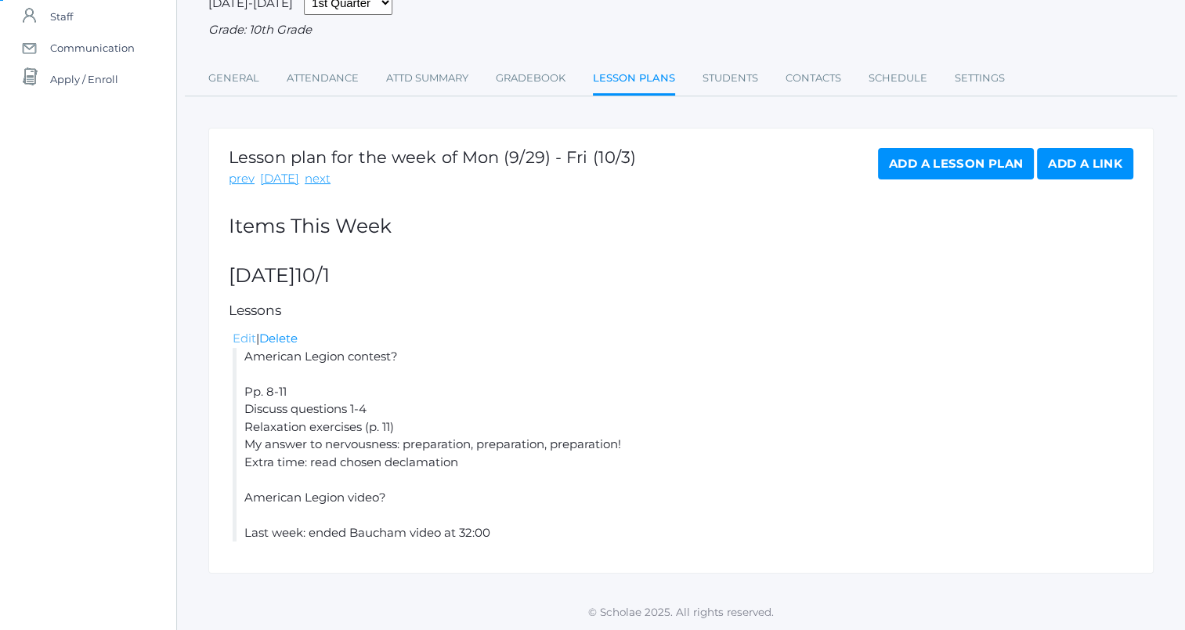
click at [240, 333] on link "Edit" at bounding box center [244, 337] width 23 height 15
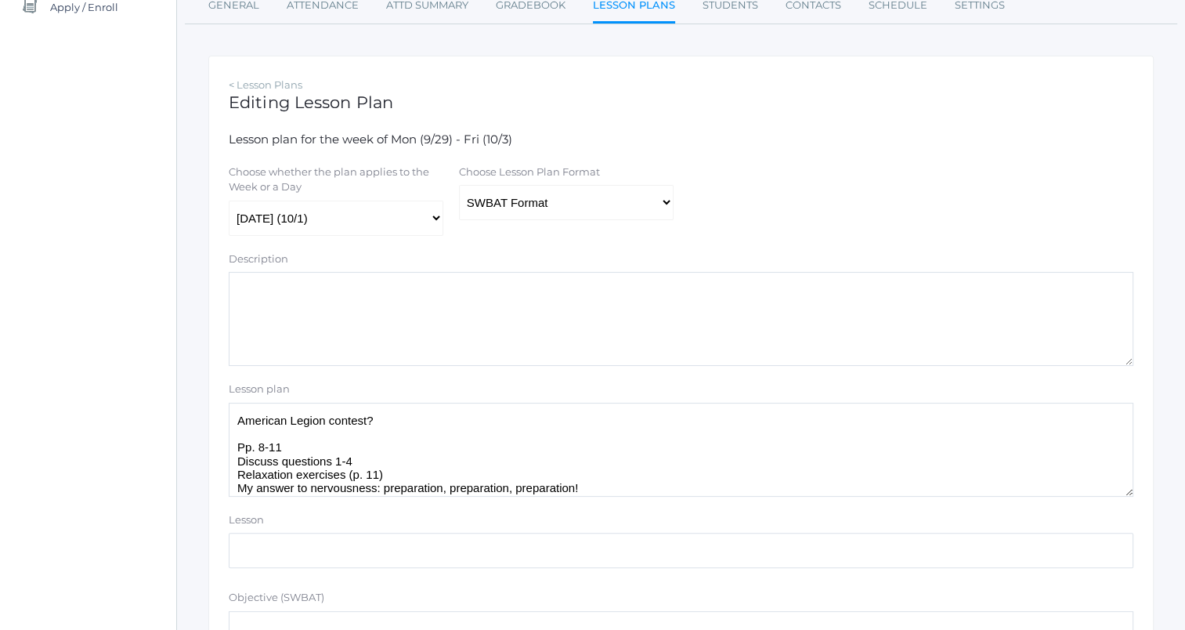
scroll to position [25, 0]
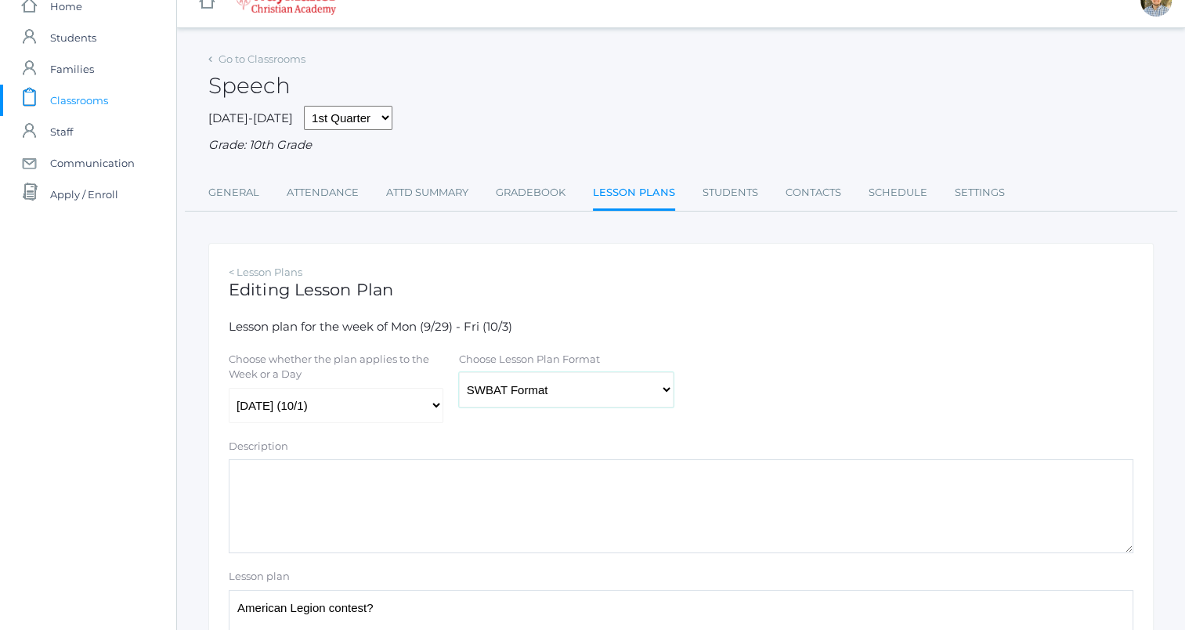
click at [550, 375] on select "Traditional Format SWBAT Format" at bounding box center [566, 389] width 215 height 35
select select "legacy"
click at [459, 373] on select "Traditional Format SWBAT Format" at bounding box center [566, 389] width 215 height 35
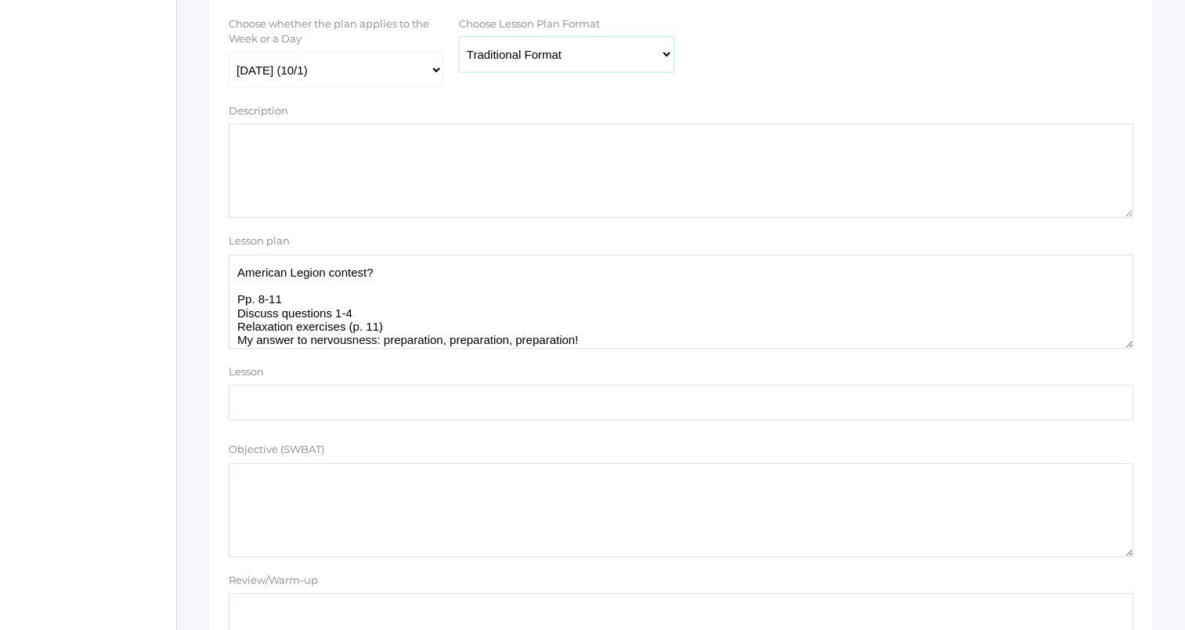
scroll to position [365, 0]
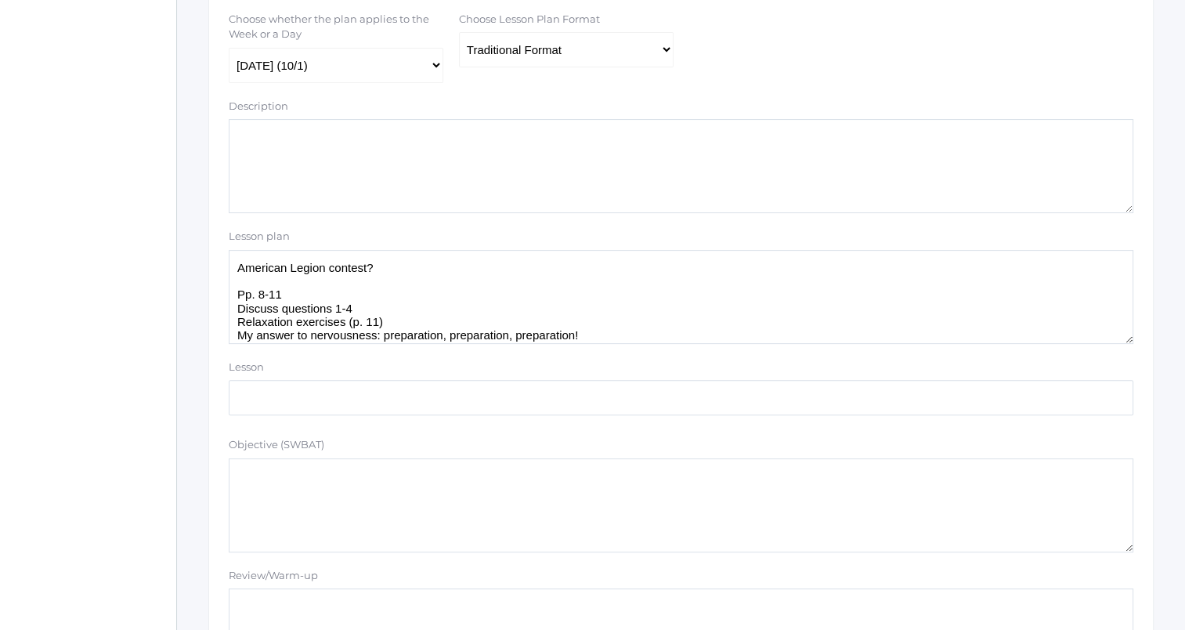
click at [554, 272] on textarea "American Legion contest? Pp. 8-11 Discuss questions 1-4 Relaxation exercises (p…" at bounding box center [681, 297] width 904 height 94
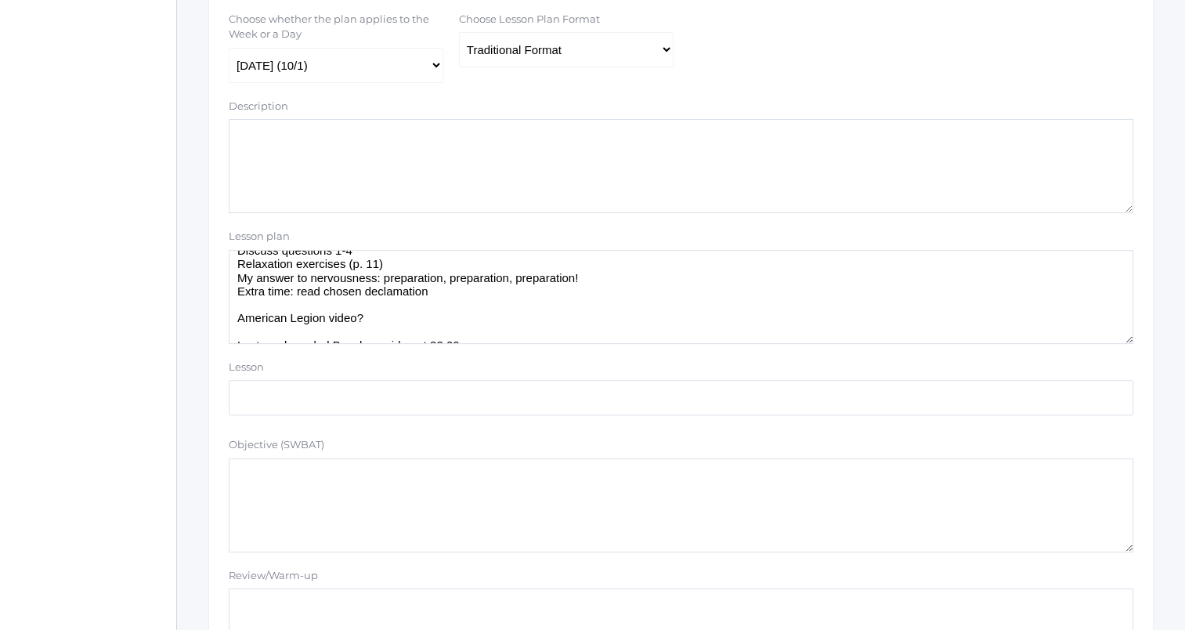
scroll to position [47, 0]
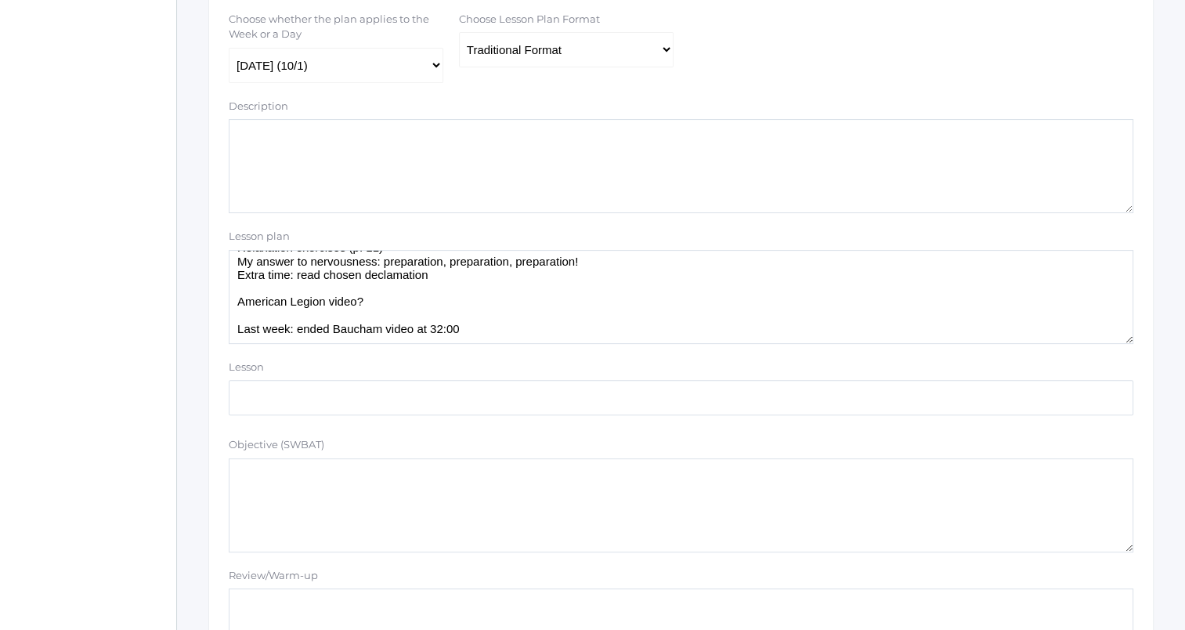
click at [460, 301] on textarea "American Legion contest? Pp. 8-11 Discuss questions 1-4 Relaxation exercises (p…" at bounding box center [681, 297] width 904 height 94
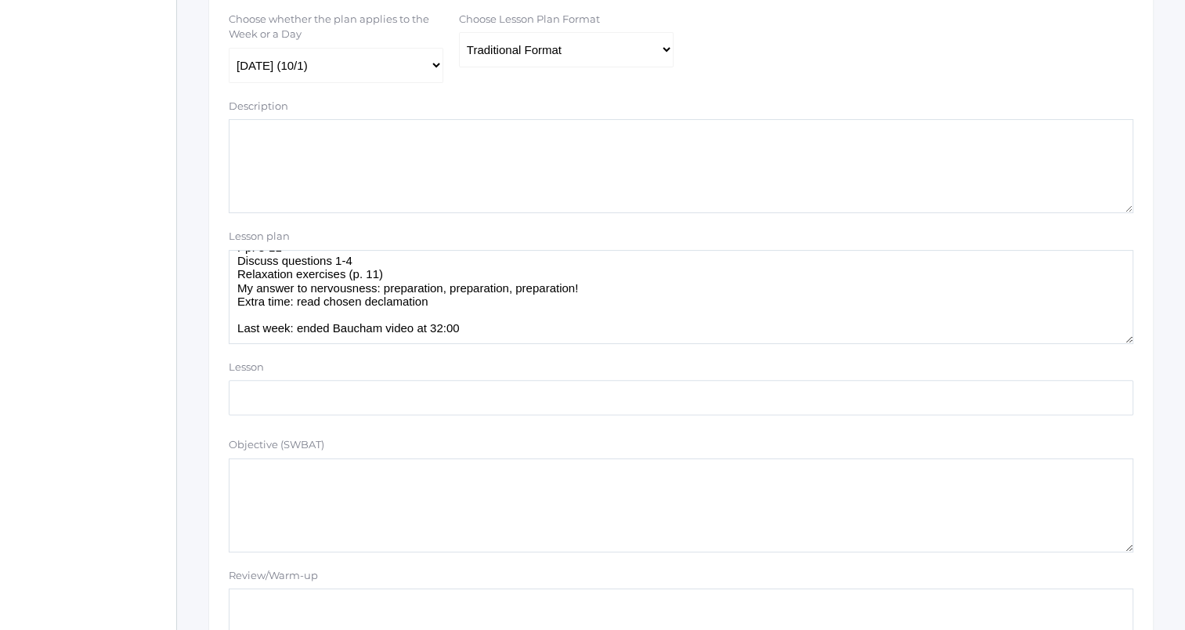
scroll to position [395, 0]
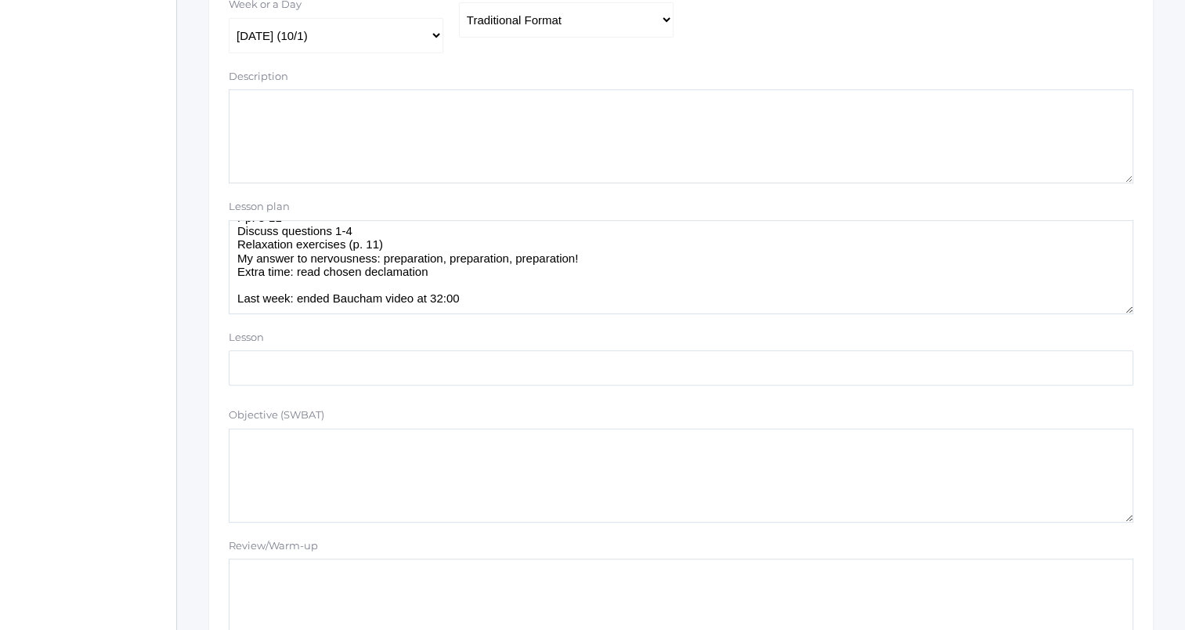
click at [487, 300] on textarea "American Legion contest? Pp. 8-11 Discuss questions 1-4 Relaxation exercises (p…" at bounding box center [681, 267] width 904 height 94
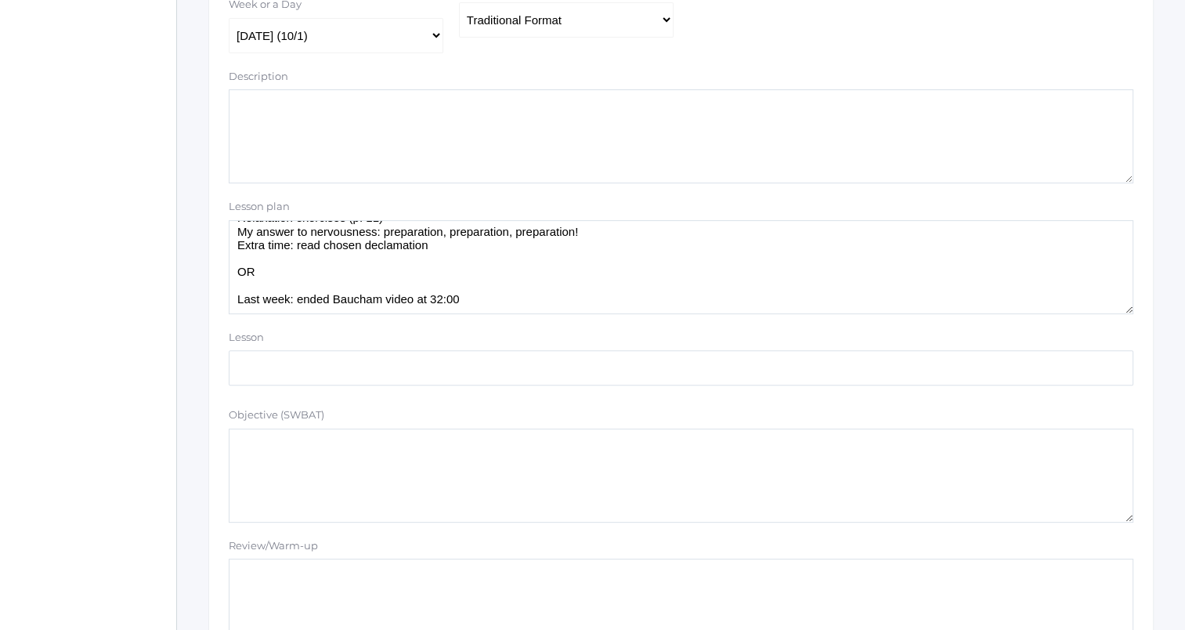
scroll to position [53, 0]
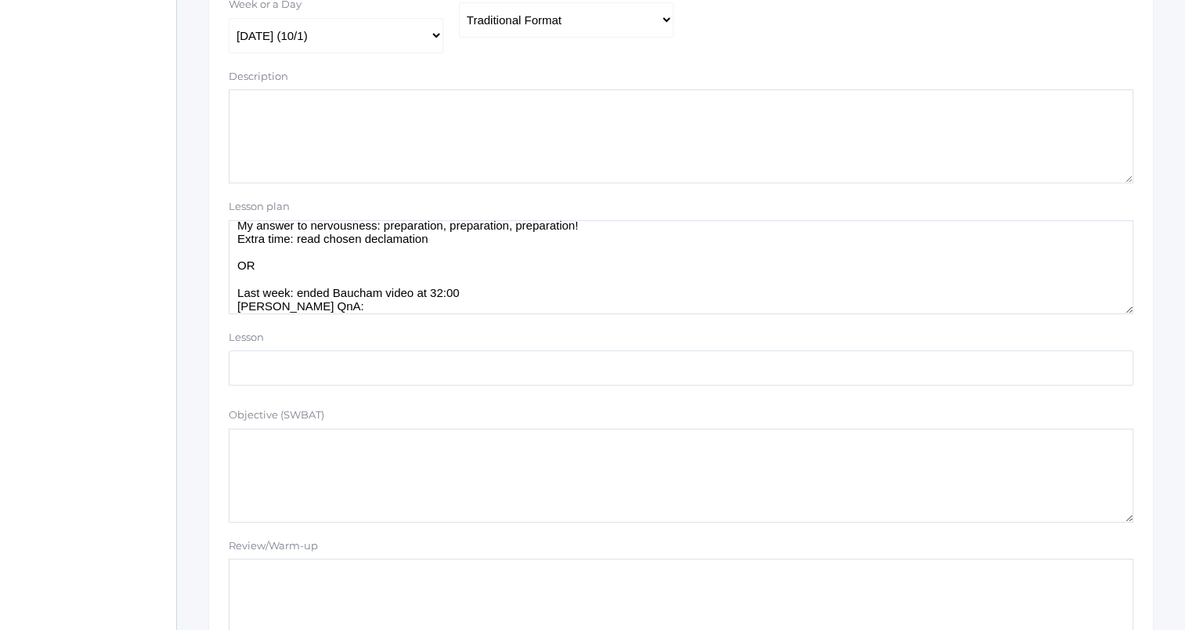
paste textarea "https://www.youtube.com/watch?v=SWinRoVDbpU"
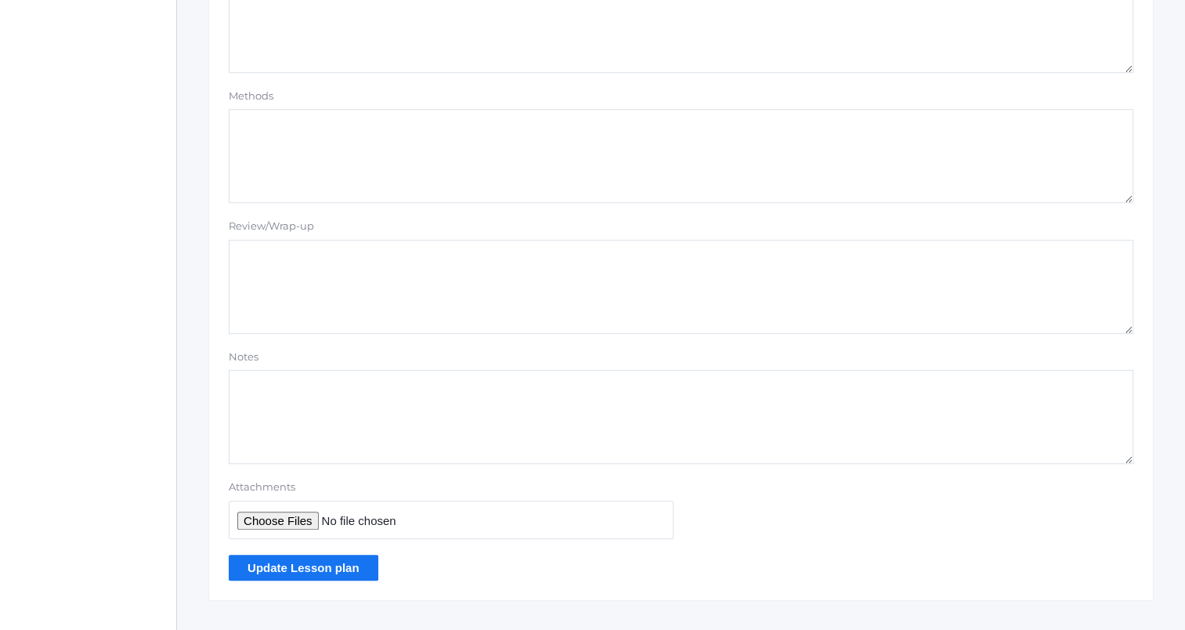
scroll to position [1324, 0]
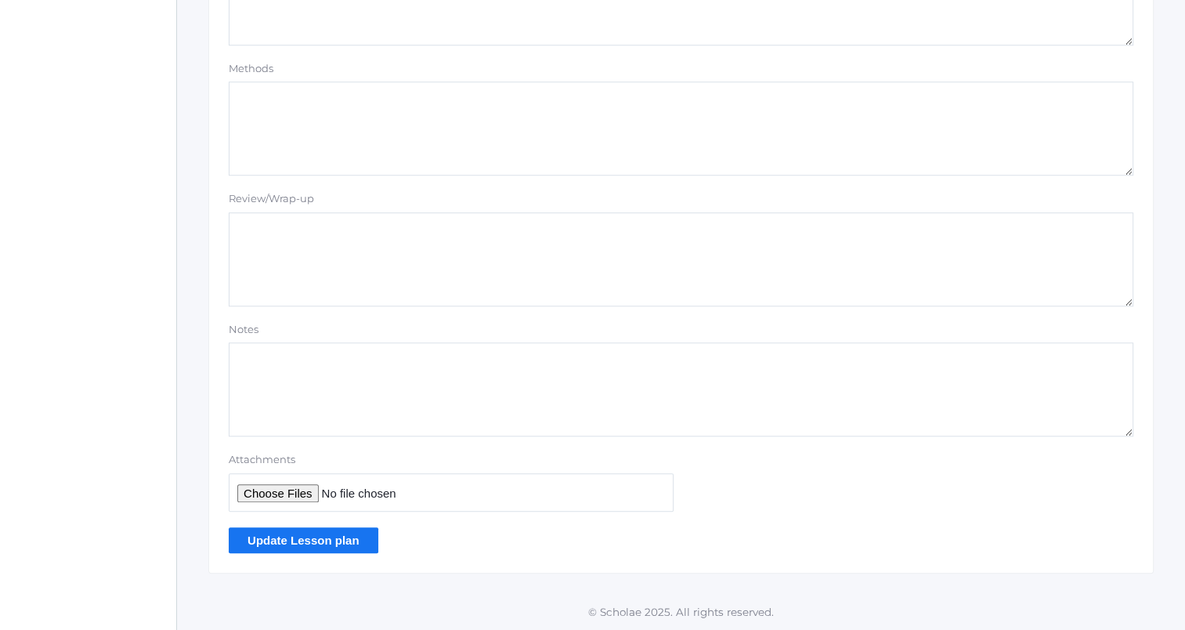
type textarea "Pp. 8-11 Discuss questions 1-4 Relaxation exercises (p. 11) My answer to nervou…"
click at [352, 551] on input "Update Lesson plan" at bounding box center [304, 540] width 150 height 26
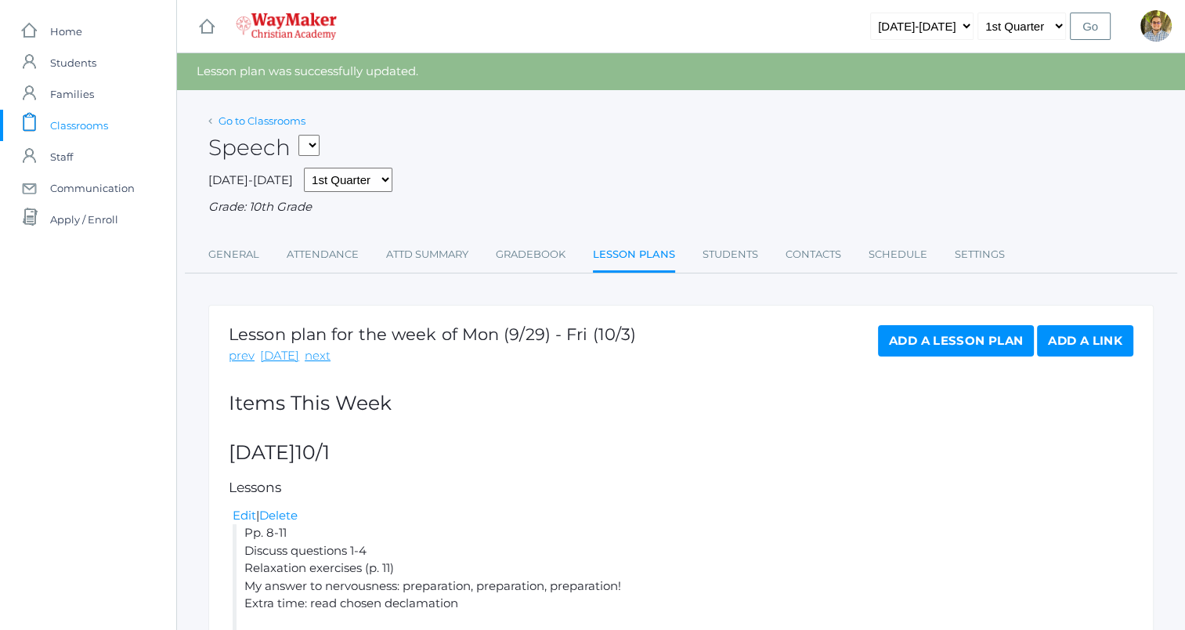
click at [285, 124] on link "Go to Classrooms" at bounding box center [261, 120] width 87 height 13
